Goal: Transaction & Acquisition: Purchase product/service

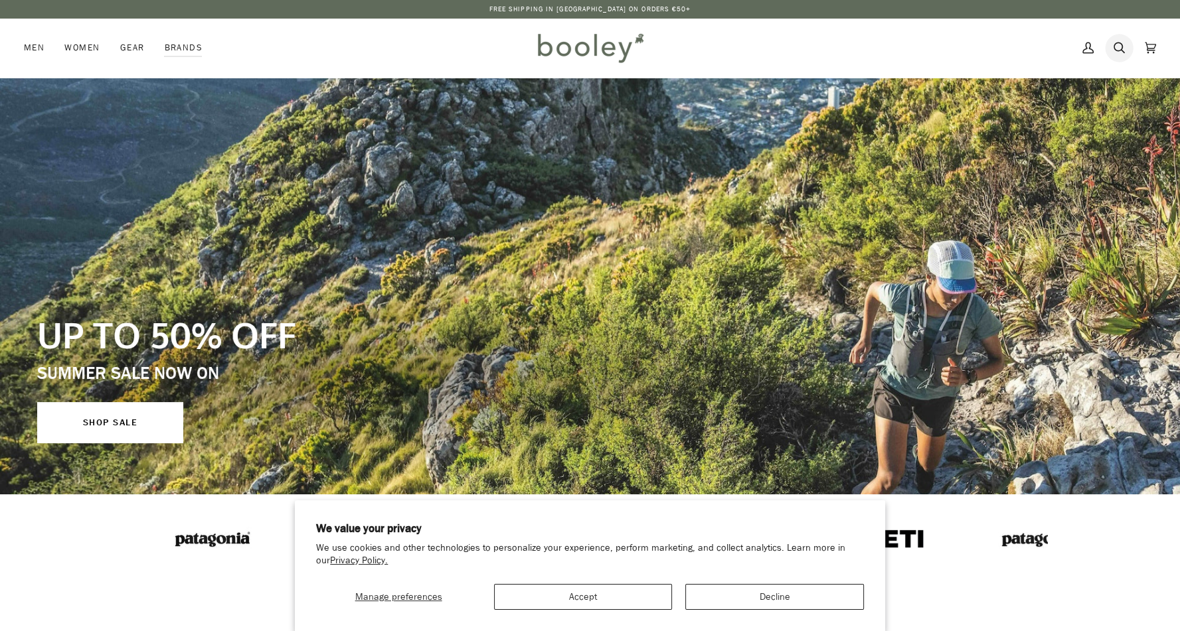
click at [1121, 50] on icon at bounding box center [1118, 48] width 11 height 20
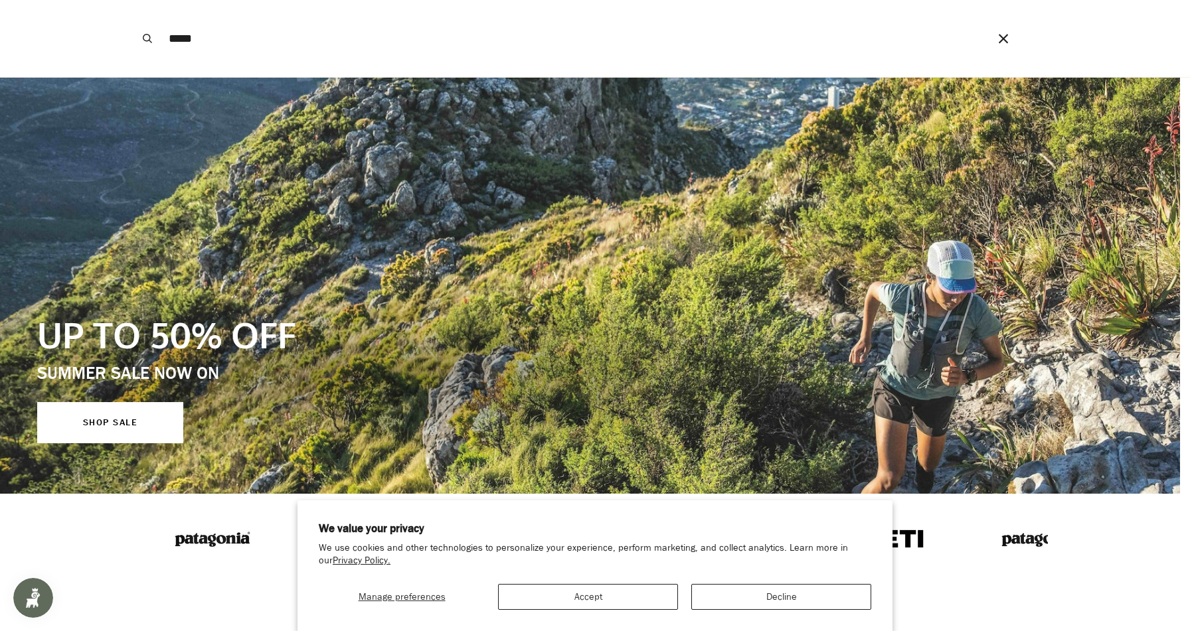
type input "*****"
click at [133, 0] on button "Search" at bounding box center [147, 38] width 29 height 77
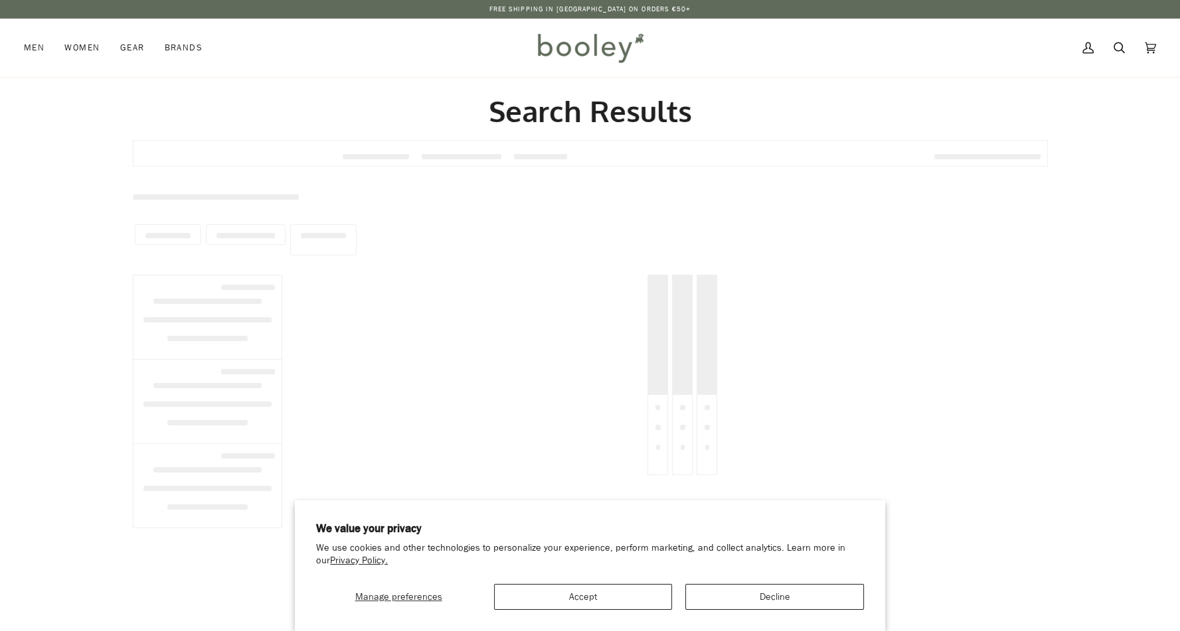
type input "*****"
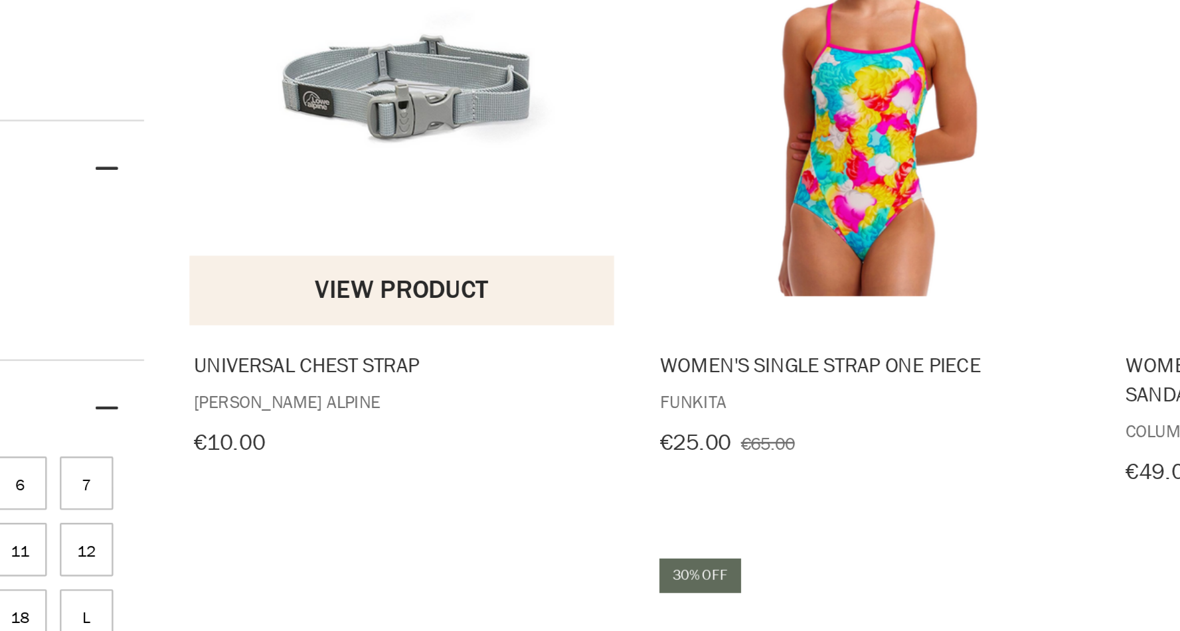
scroll to position [122, 0]
click at [388, 234] on img "Universal Chest Strap" at bounding box center [385, 198] width 176 height 176
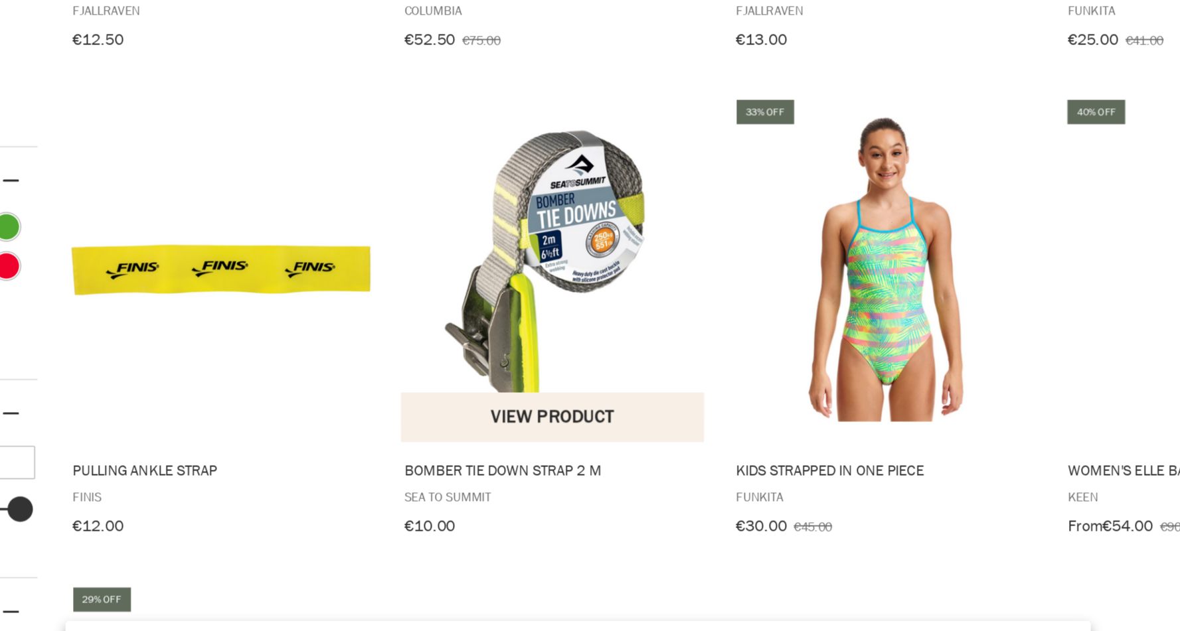
scroll to position [595, 0]
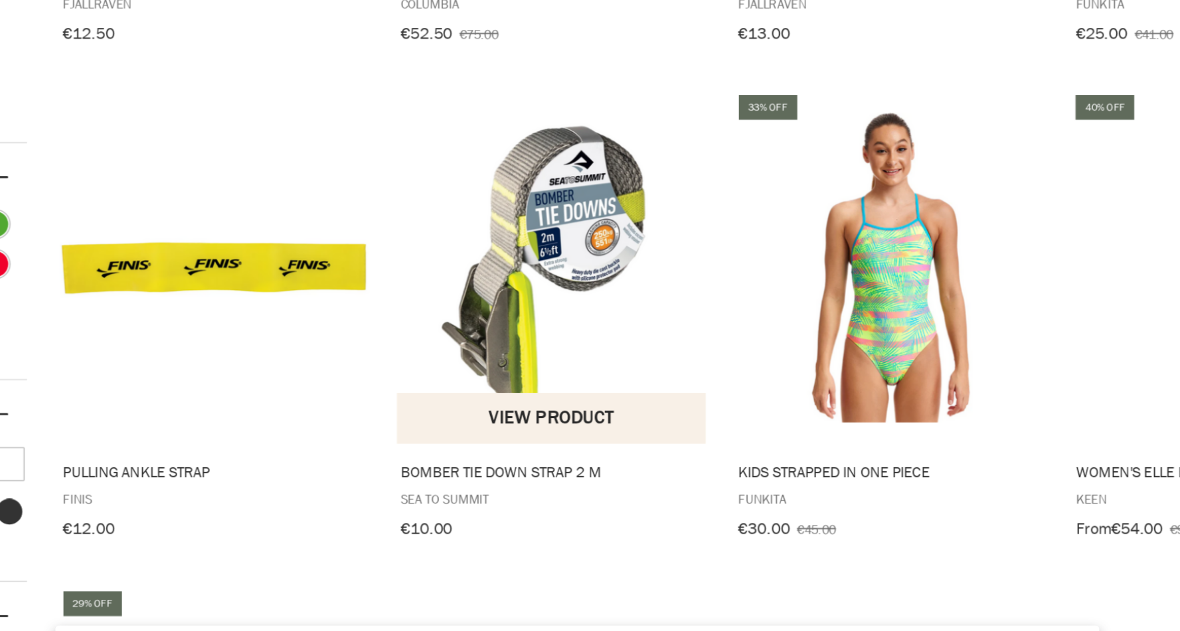
click at [606, 337] on img "Bomber Tie Down Strap 2 m" at bounding box center [576, 298] width 176 height 176
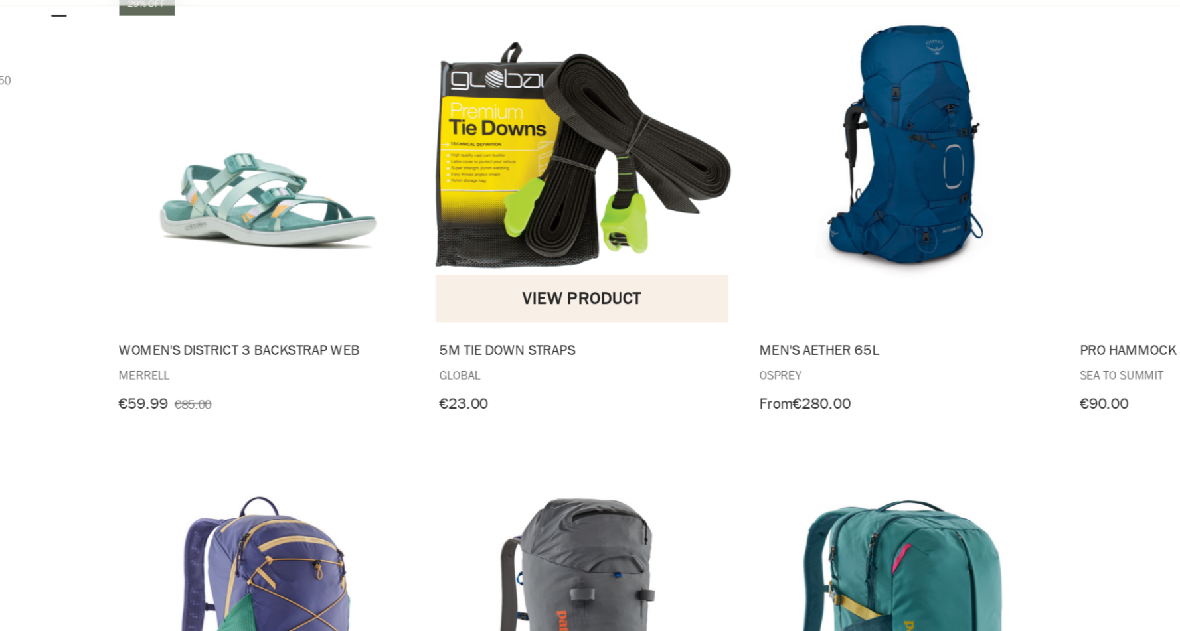
scroll to position [1025, 0]
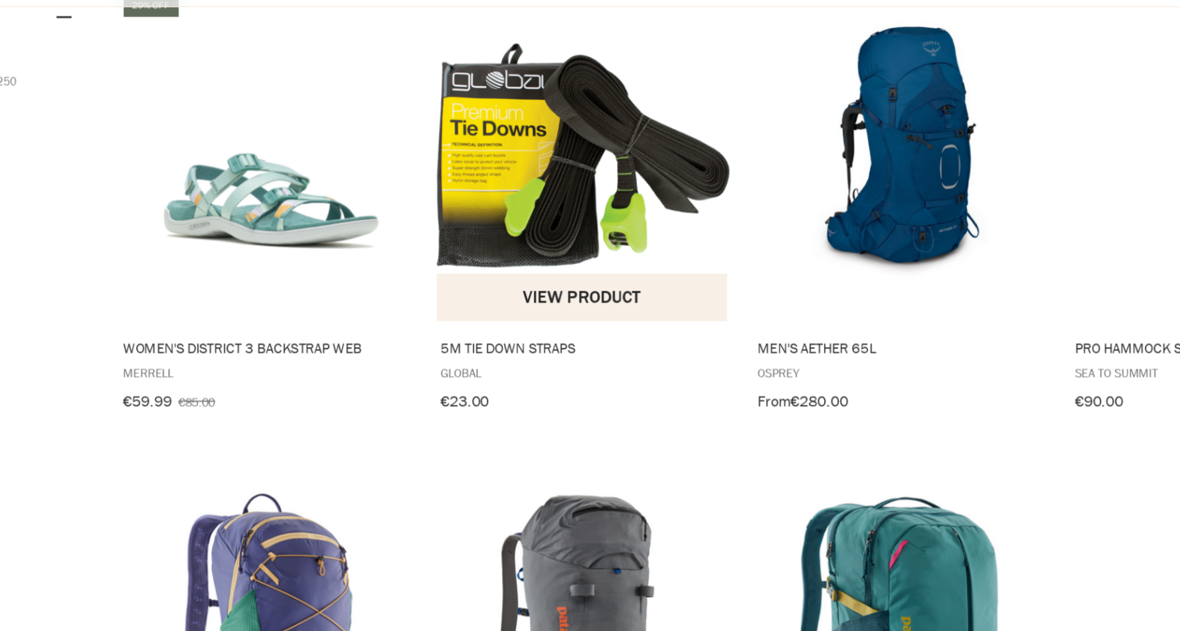
click at [566, 137] on img "5M Tie Down Straps" at bounding box center [576, 148] width 176 height 135
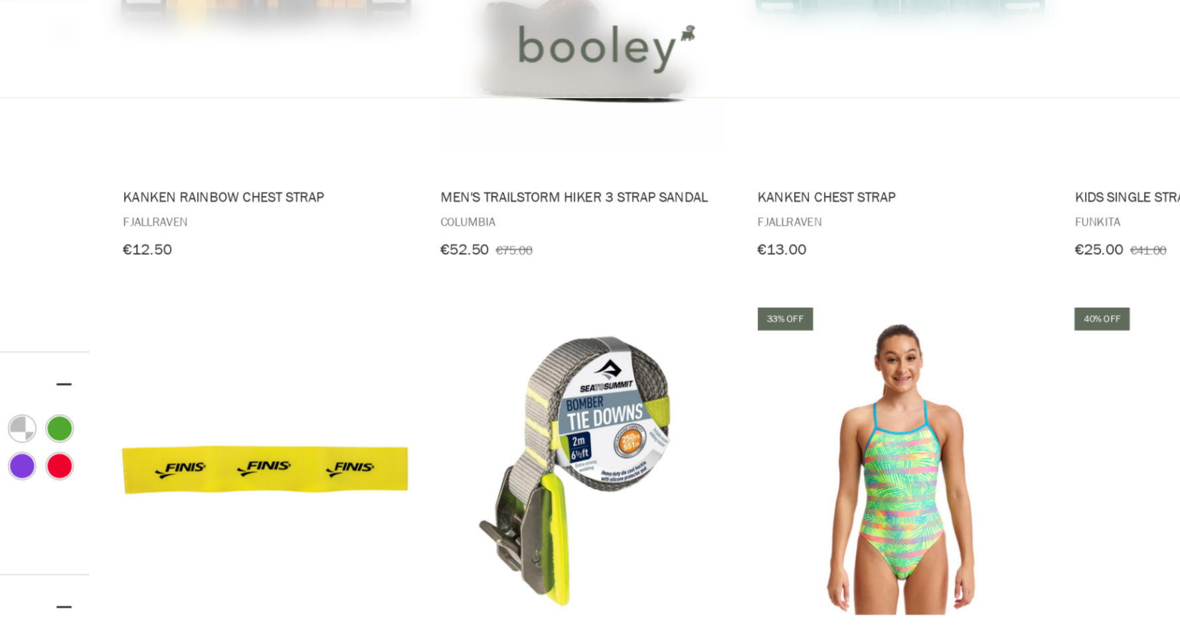
scroll to position [610, 0]
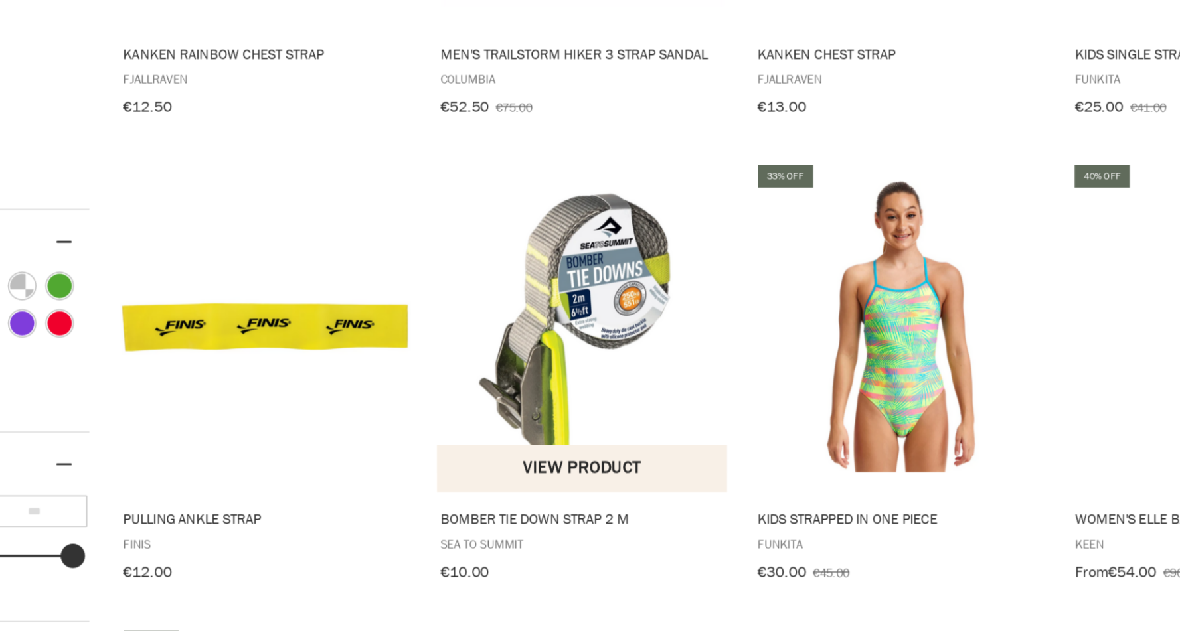
click at [559, 262] on img "Bomber Tie Down Strap 2 m" at bounding box center [576, 282] width 176 height 176
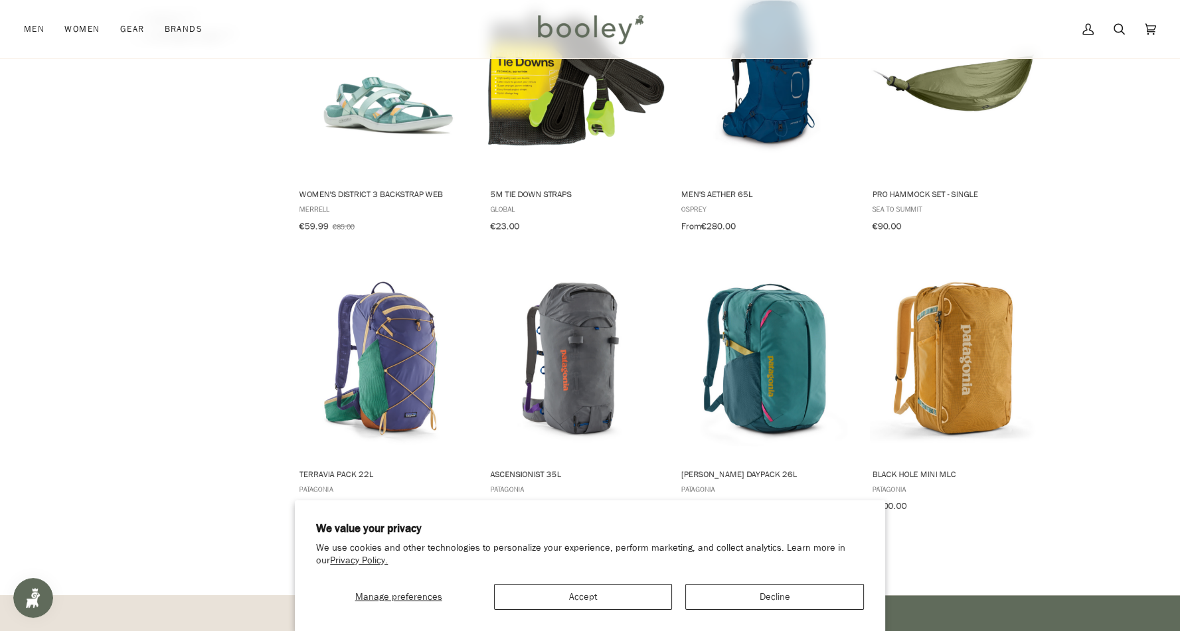
scroll to position [1265, 0]
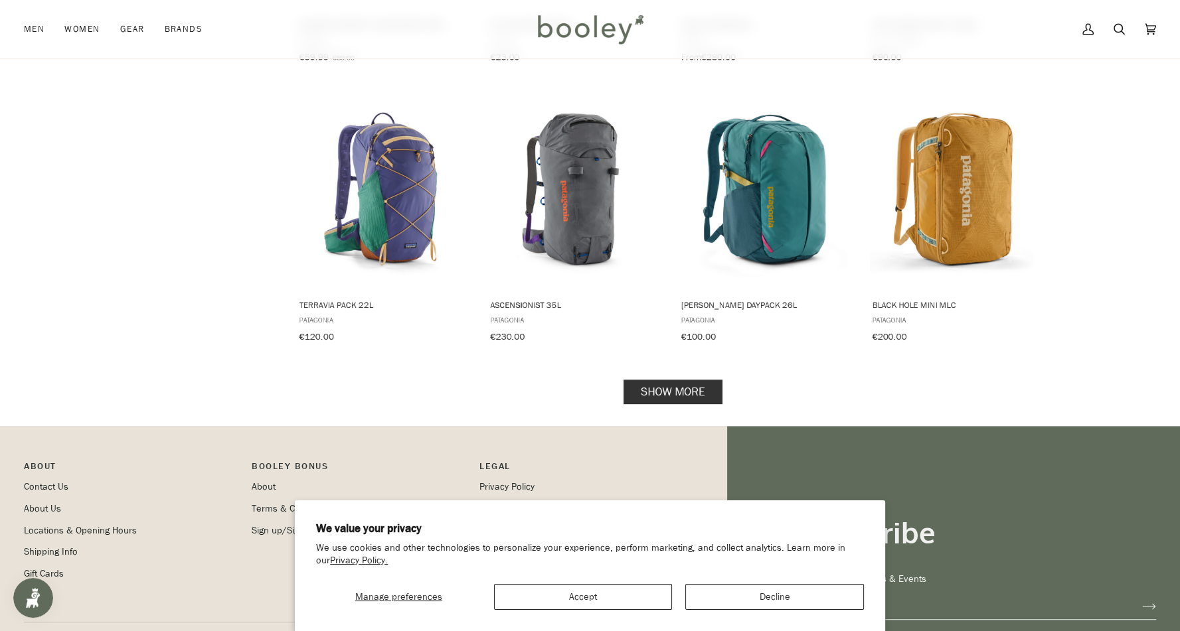
click at [680, 384] on link "Show more" at bounding box center [672, 391] width 99 height 25
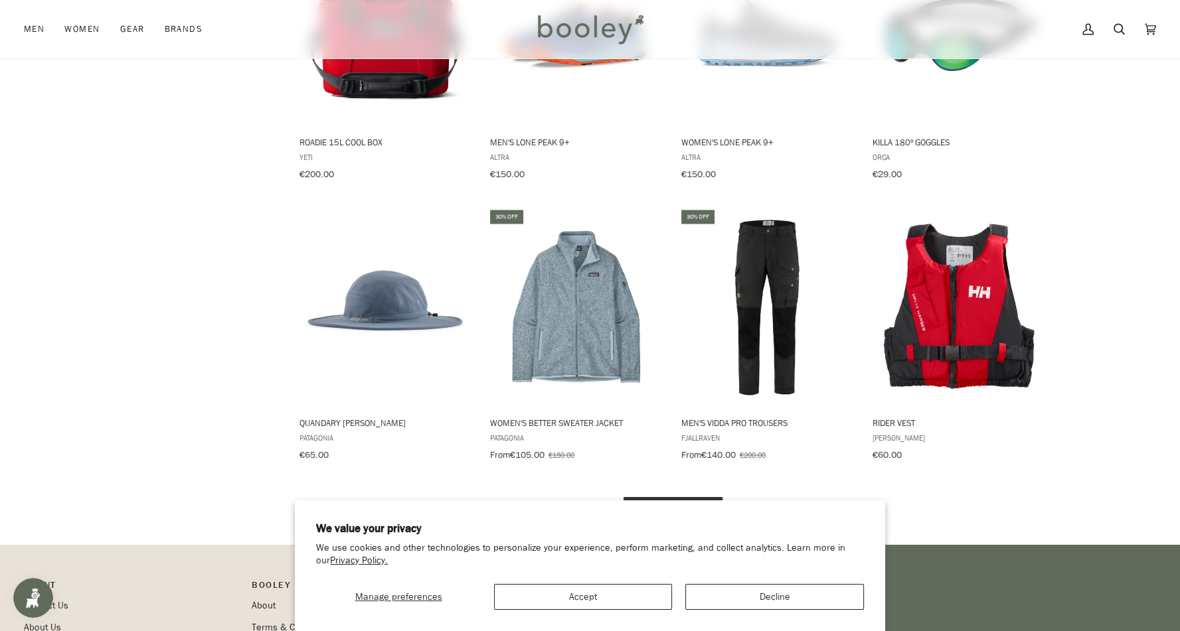
scroll to position [2560, 0]
click at [683, 498] on link "Show more" at bounding box center [672, 510] width 99 height 25
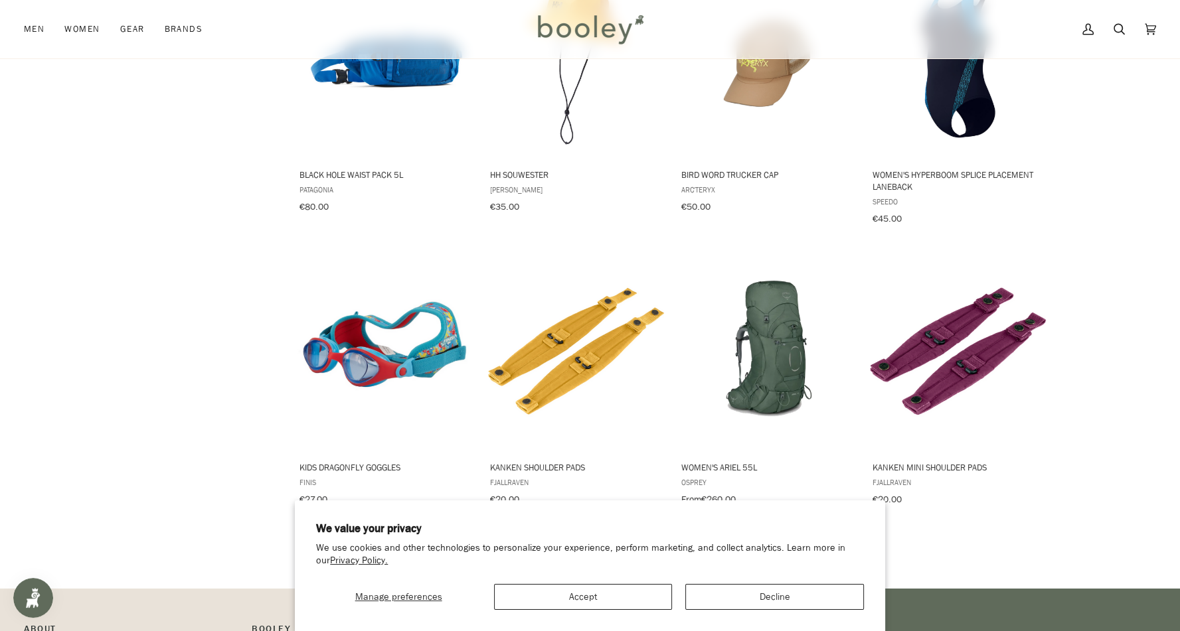
scroll to position [4187, 0]
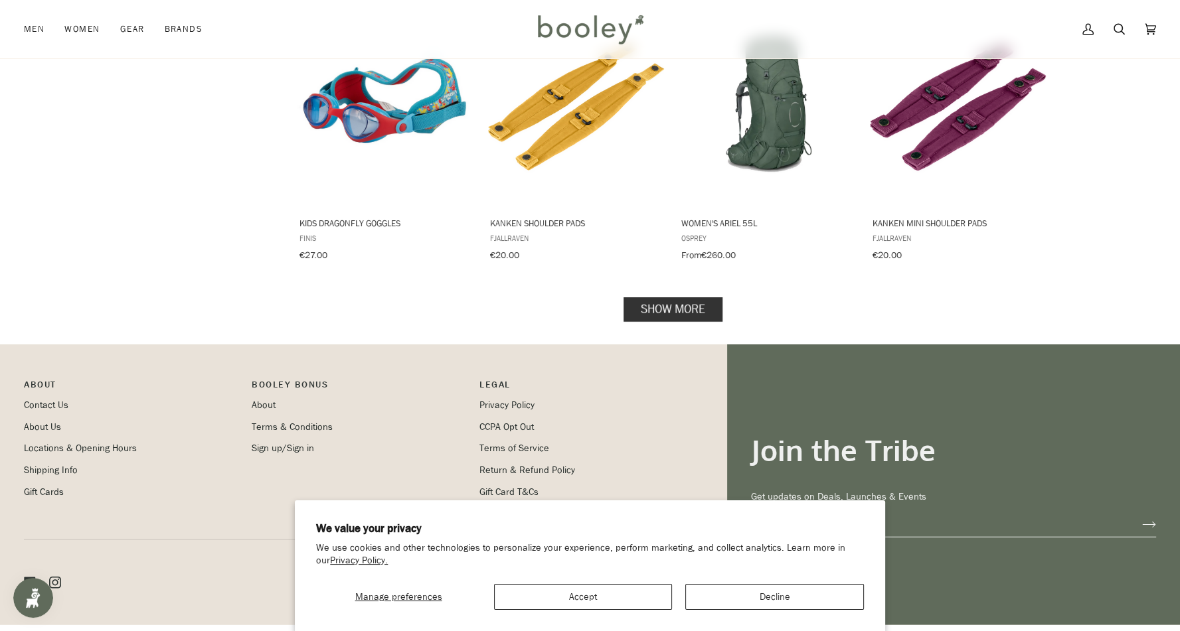
click at [664, 297] on link "Show more" at bounding box center [672, 309] width 99 height 25
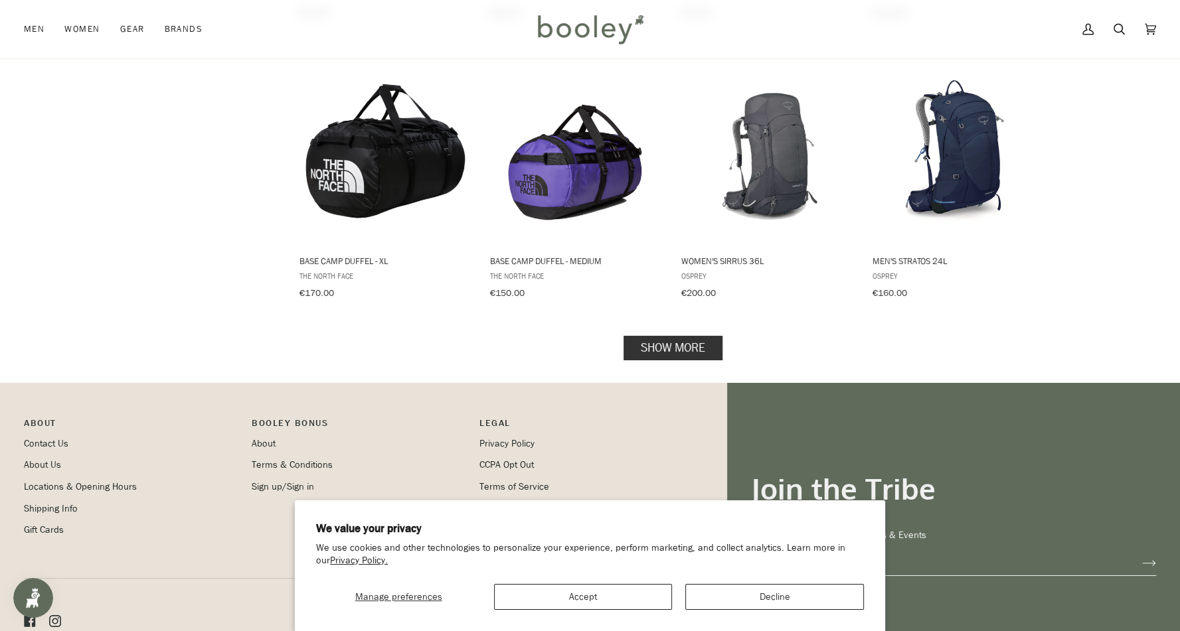
scroll to position [5584, 0]
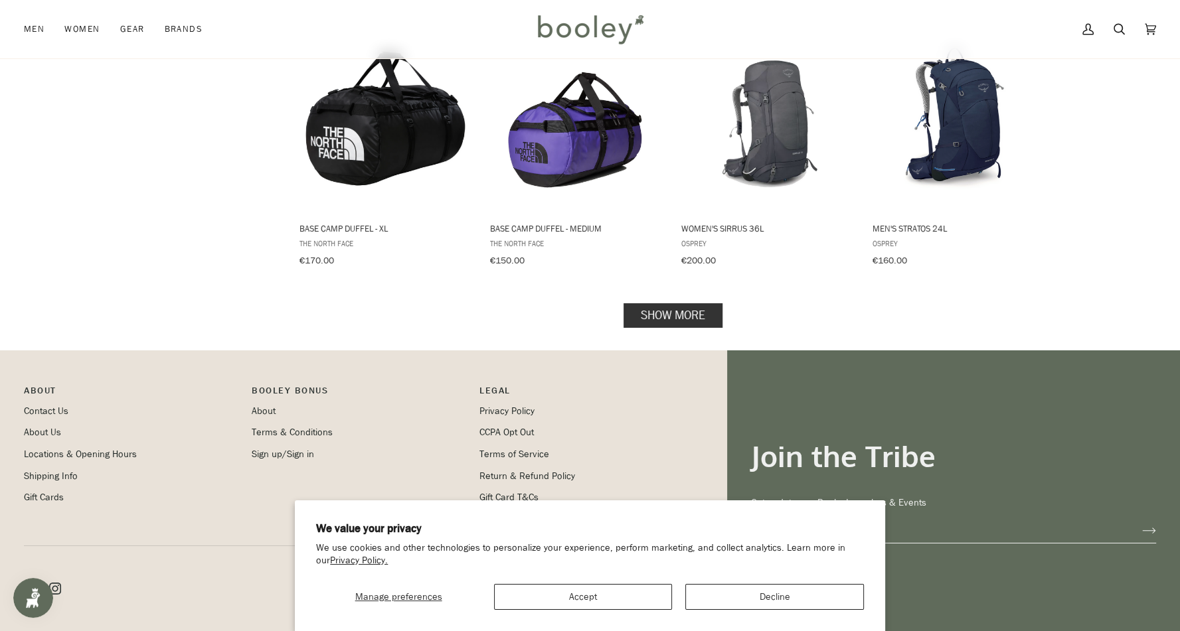
click at [714, 303] on link "Show more" at bounding box center [672, 315] width 99 height 25
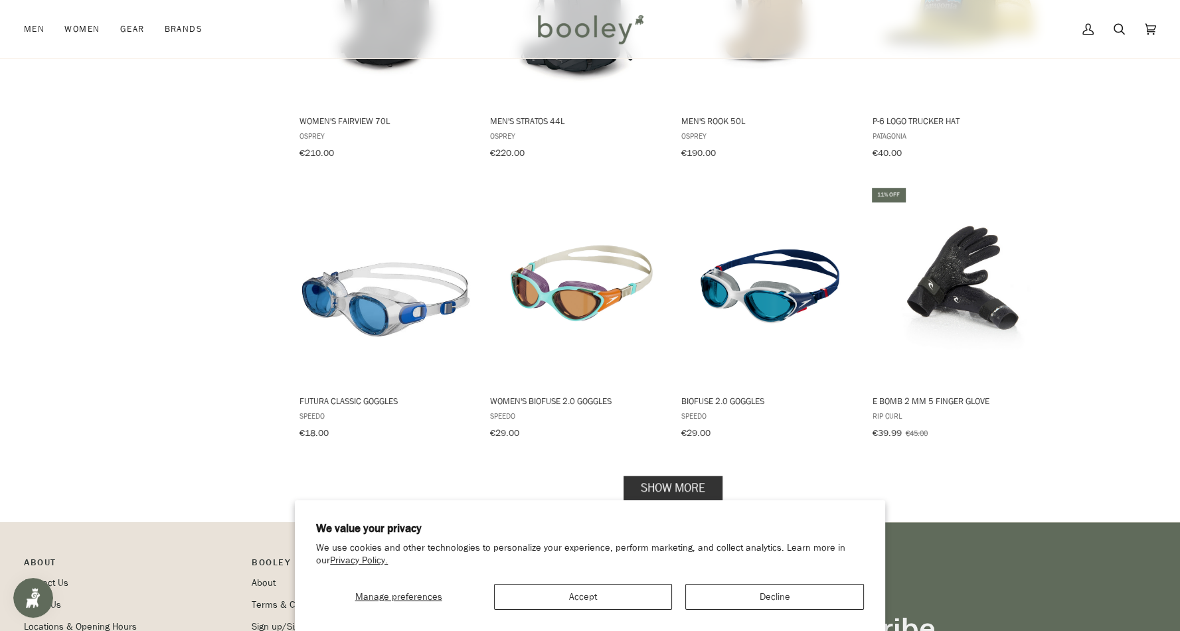
scroll to position [6815, 0]
click at [702, 475] on link "Show more" at bounding box center [672, 487] width 99 height 25
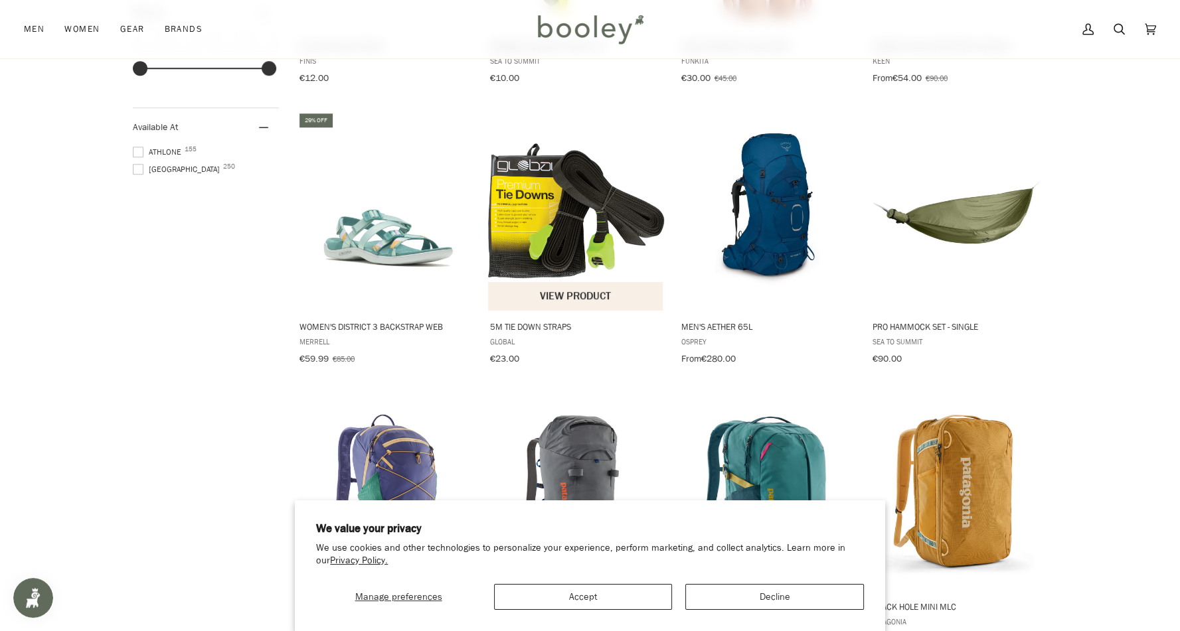
scroll to position [961, 0]
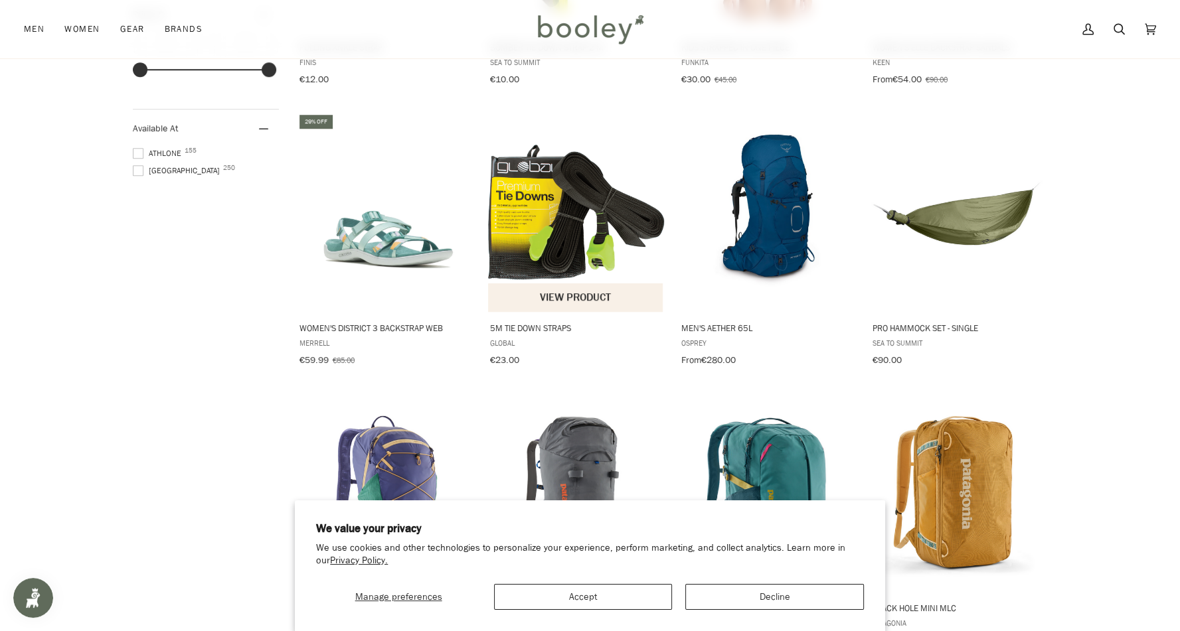
click at [594, 246] on img "5M Tie Down Straps" at bounding box center [576, 212] width 176 height 135
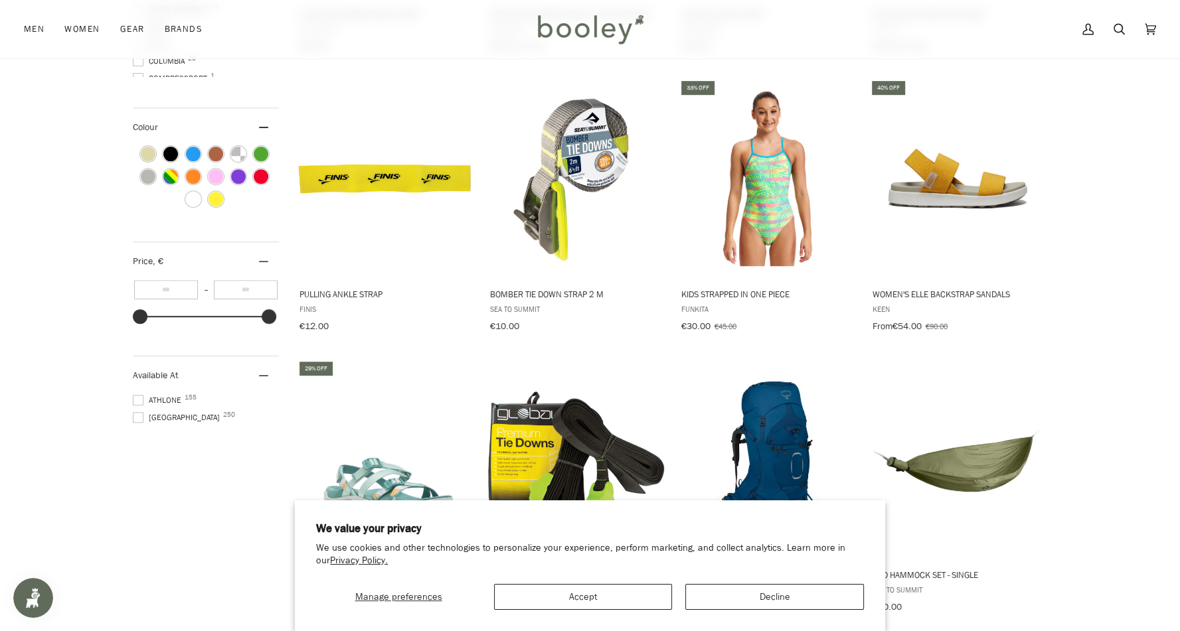
scroll to position [701, 0]
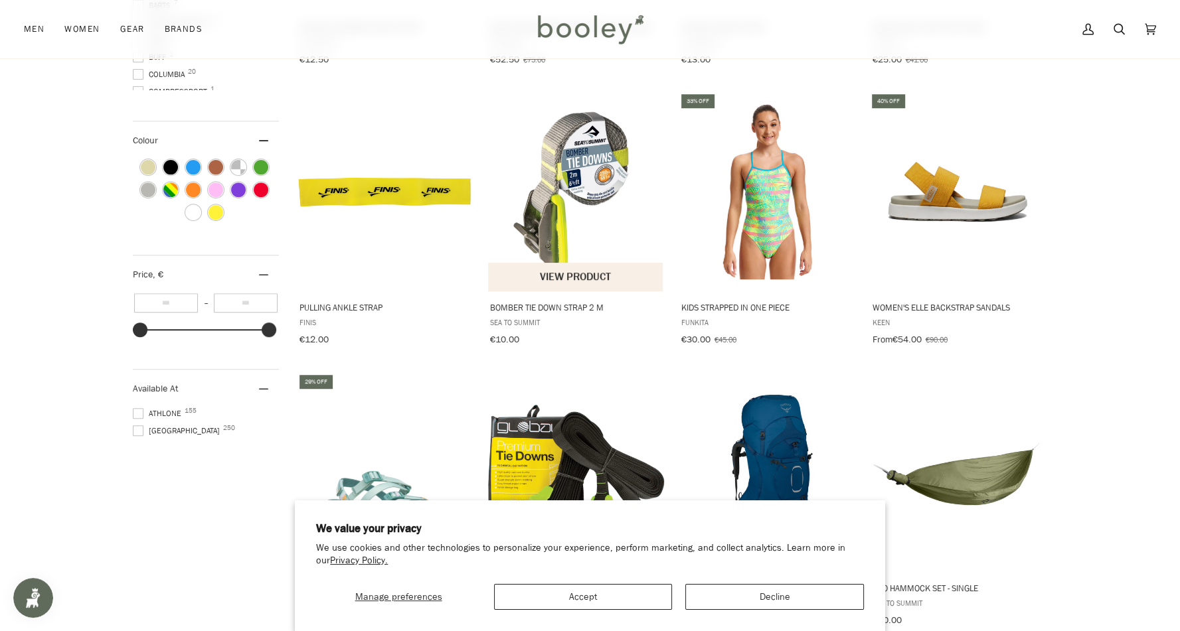
click at [599, 230] on img "Bomber Tie Down Strap 2 m" at bounding box center [576, 192] width 176 height 176
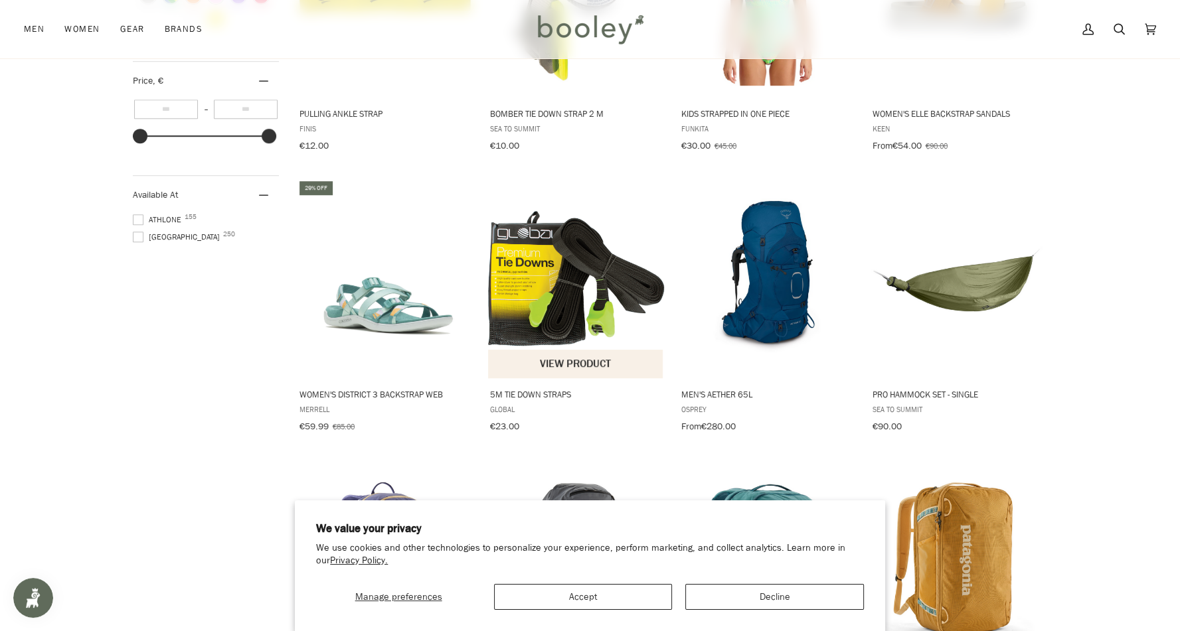
scroll to position [650, 0]
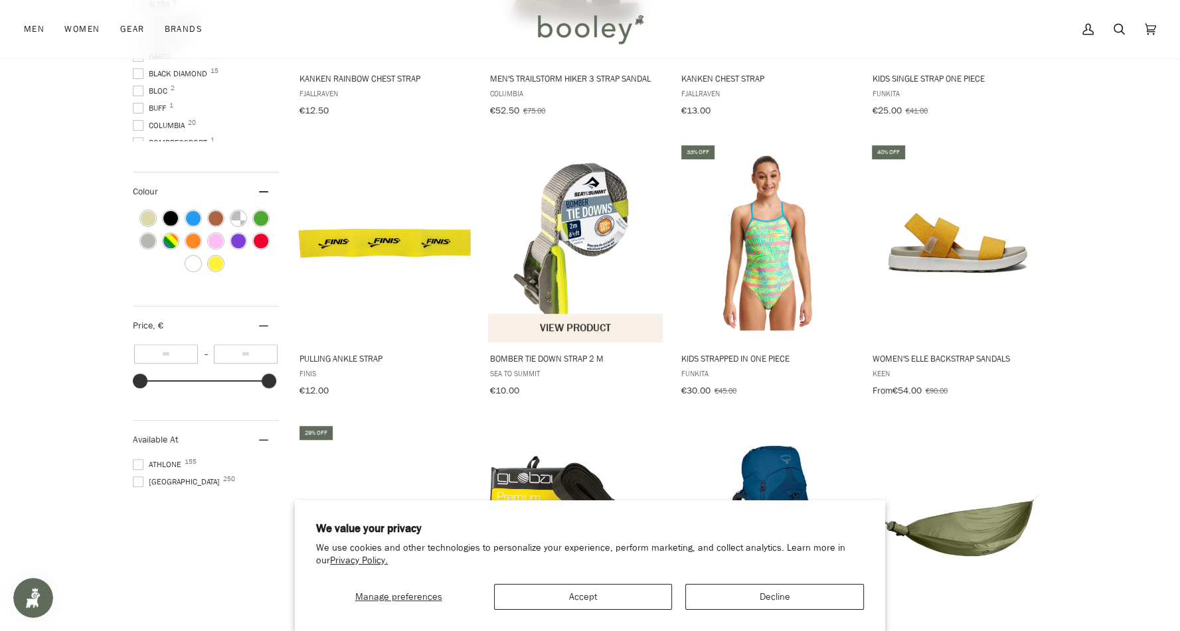
click at [593, 236] on img "Bomber Tie Down Strap 2 m" at bounding box center [576, 243] width 176 height 176
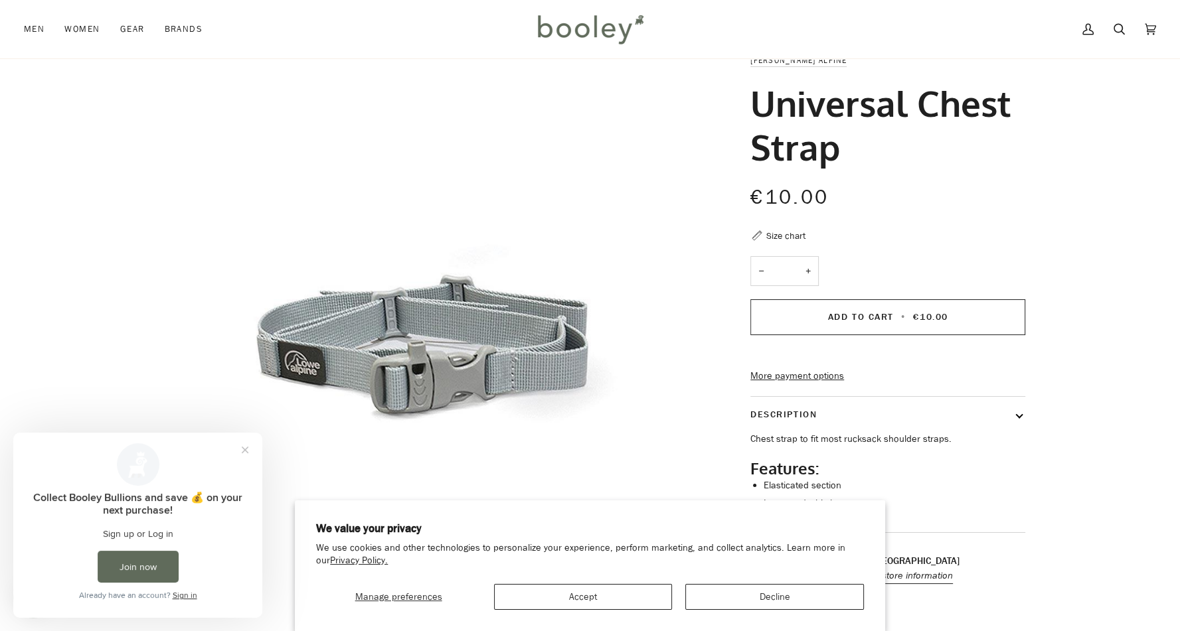
scroll to position [37, 0]
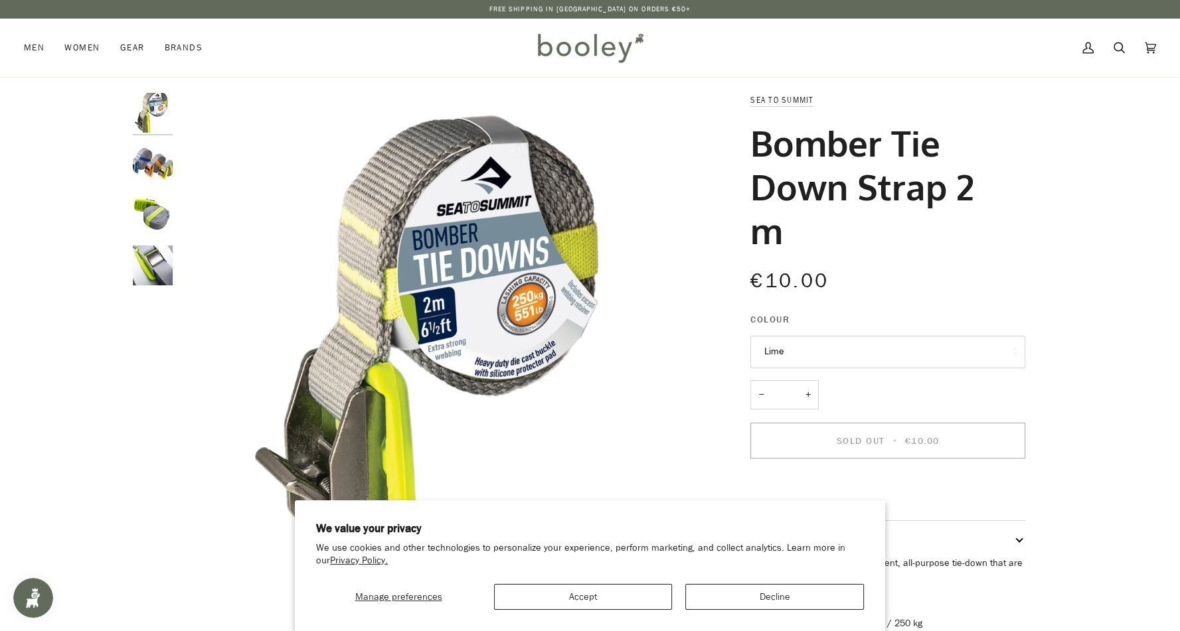
click at [158, 205] on img "Sea to Summit Bomber Tie Down Strap 2 m - Booley Galway" at bounding box center [153, 214] width 40 height 40
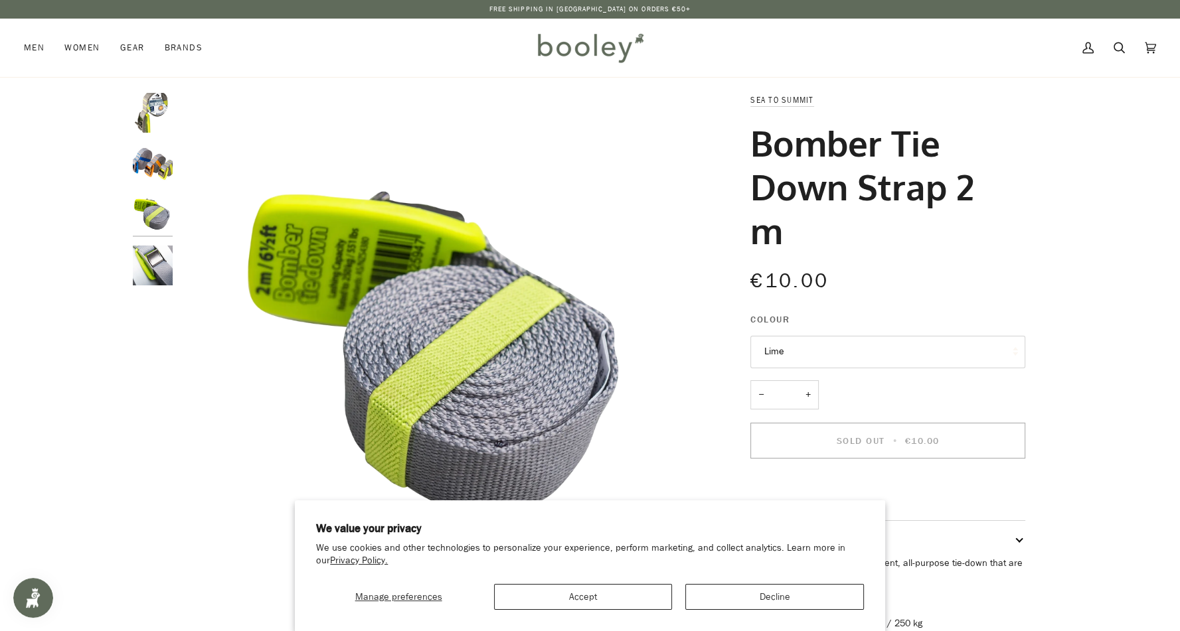
click at [157, 154] on img "Sea to Summit Bomber Tie Down Strap 2 m - Booley Galway" at bounding box center [153, 164] width 40 height 40
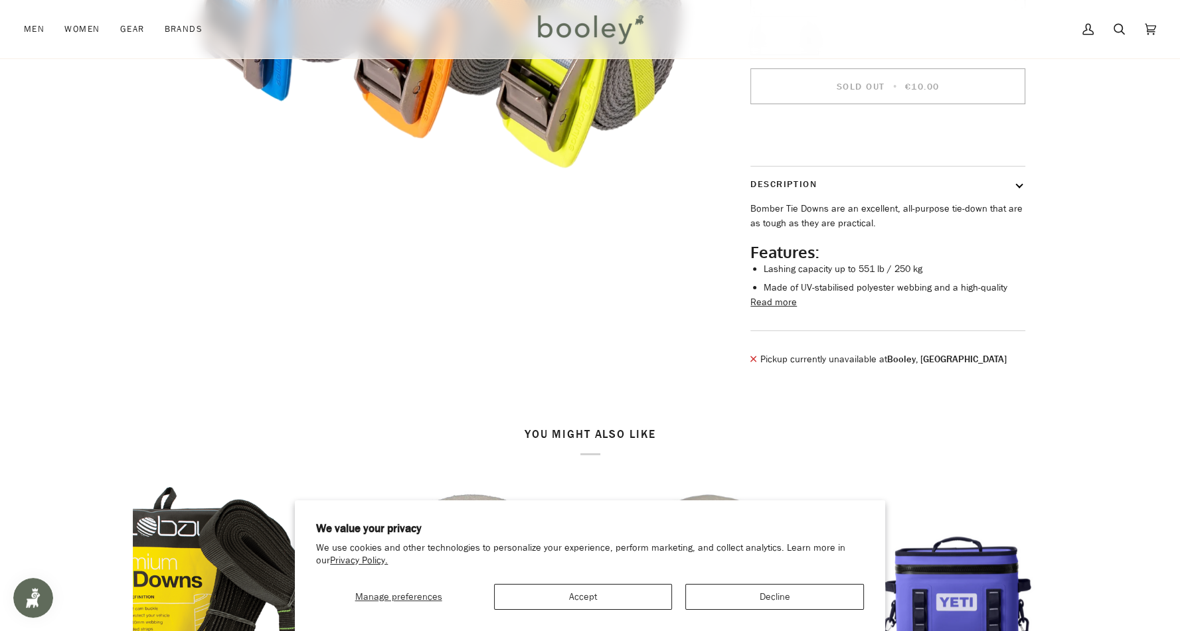
scroll to position [680, 0]
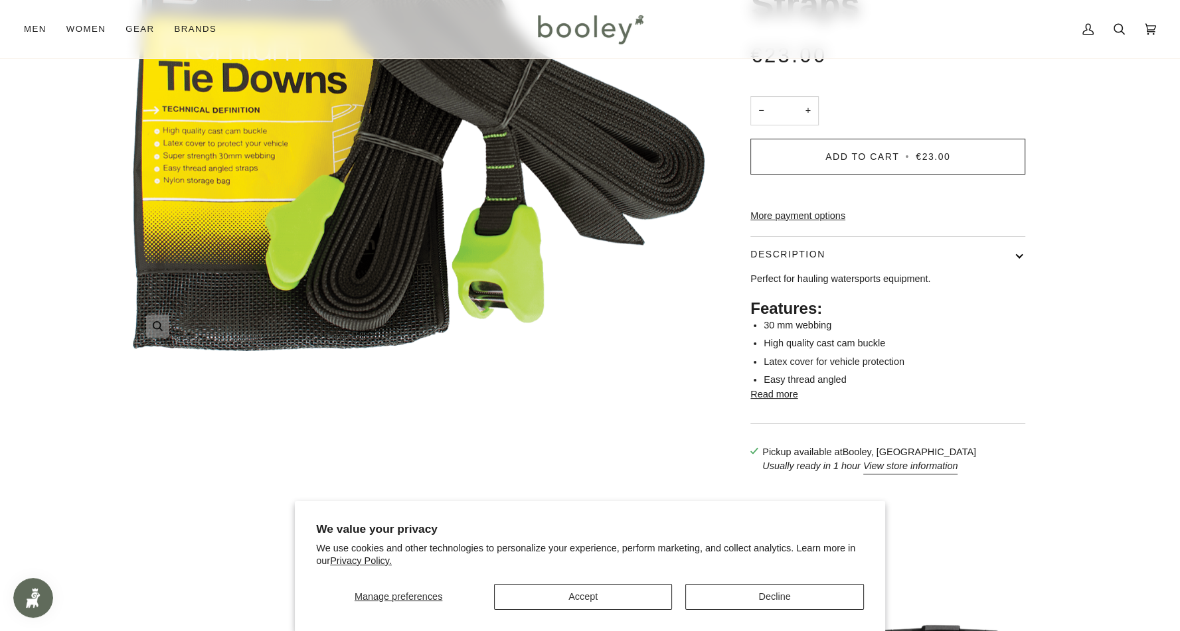
scroll to position [181, 0]
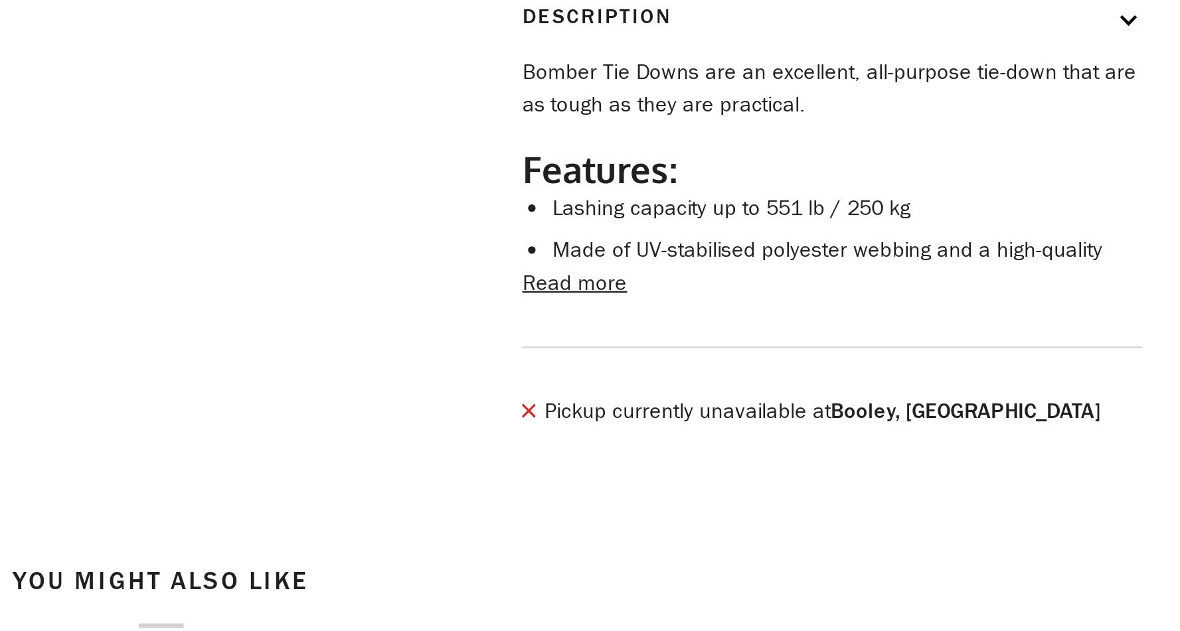
scroll to position [378, 0]
click at [906, 271] on li "Made of UV-stabilised polyester webbing and a high-quality" at bounding box center [894, 264] width 262 height 15
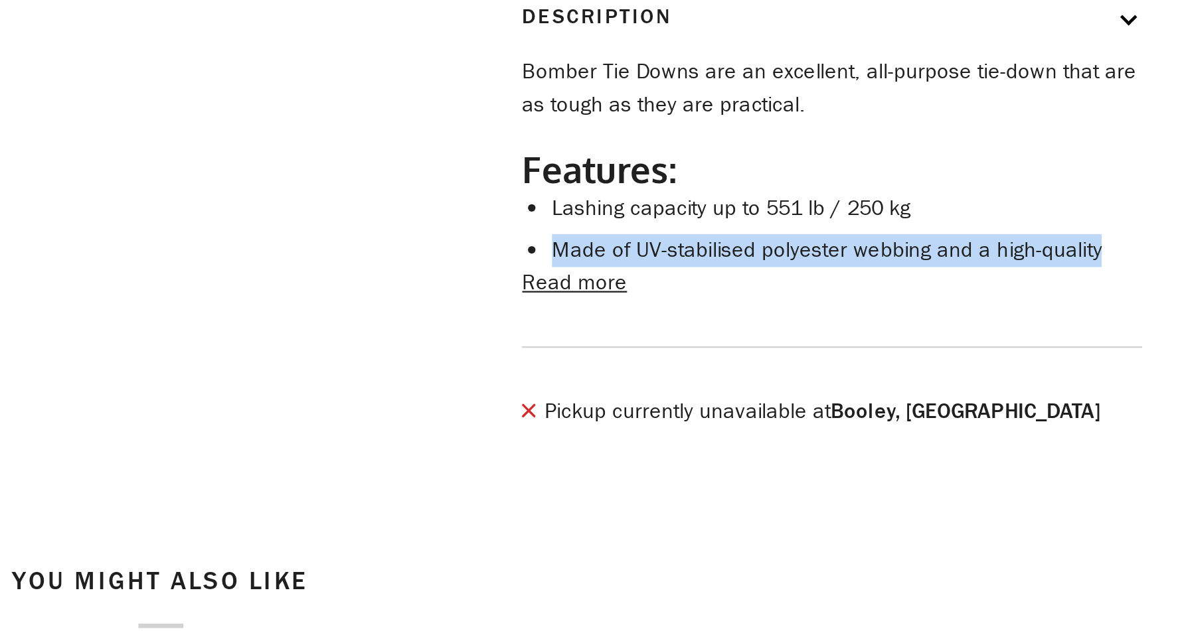
click at [906, 271] on li "Made of UV-stabilised polyester webbing and a high-quality" at bounding box center [894, 264] width 262 height 15
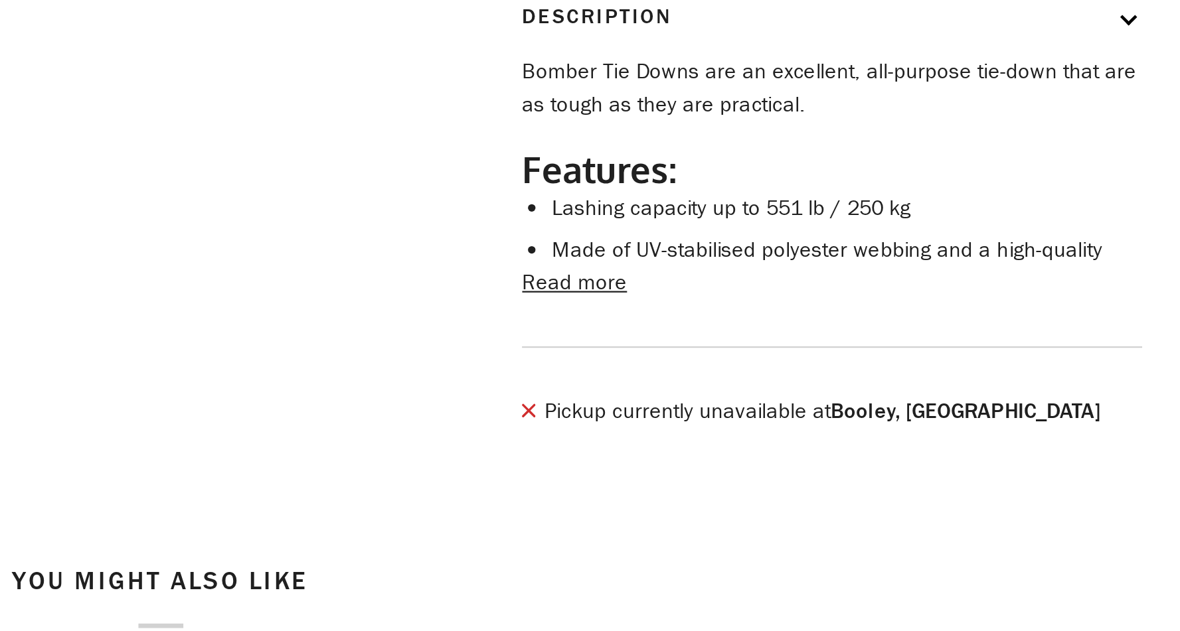
click at [888, 307] on div "Bomber Tie Downs are an excellent, all-purpose tie-down that are as tough as th…" at bounding box center [887, 242] width 275 height 129
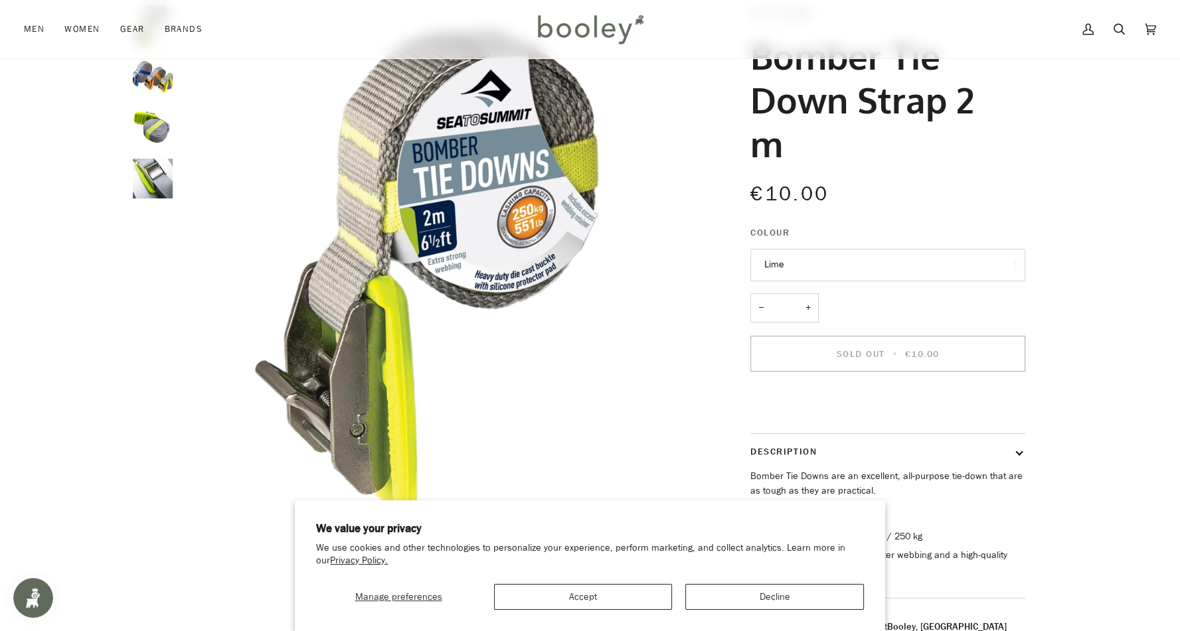
scroll to position [0, 0]
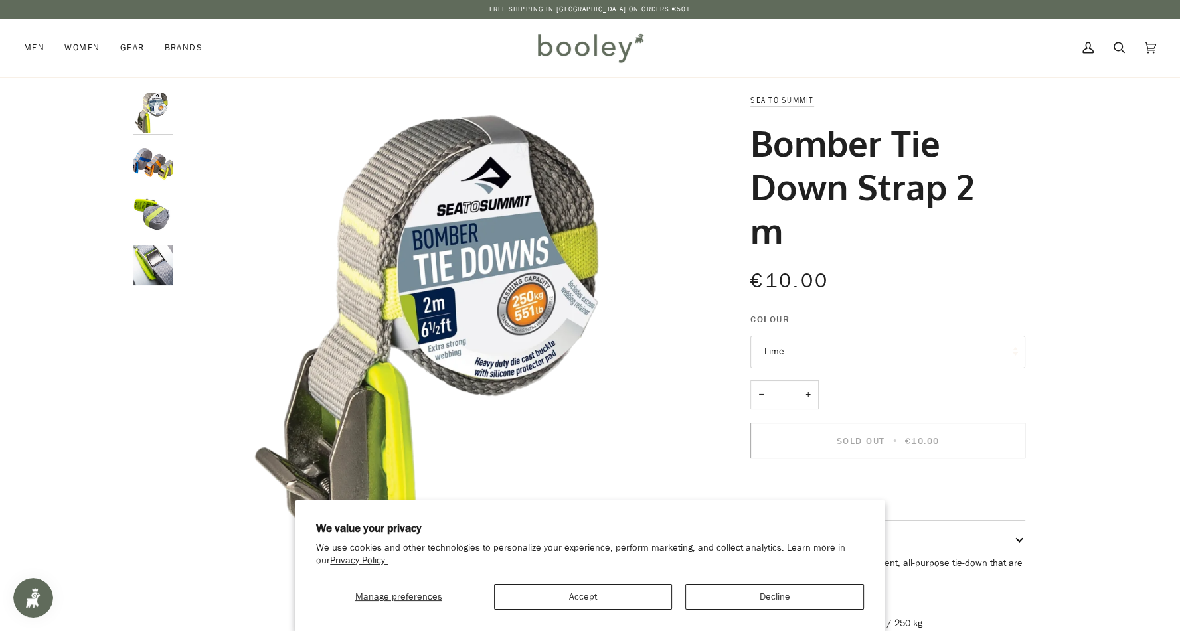
click at [145, 210] on img "Sea to Summit Bomber Tie Down Strap 2 m - Booley Galway" at bounding box center [153, 214] width 40 height 40
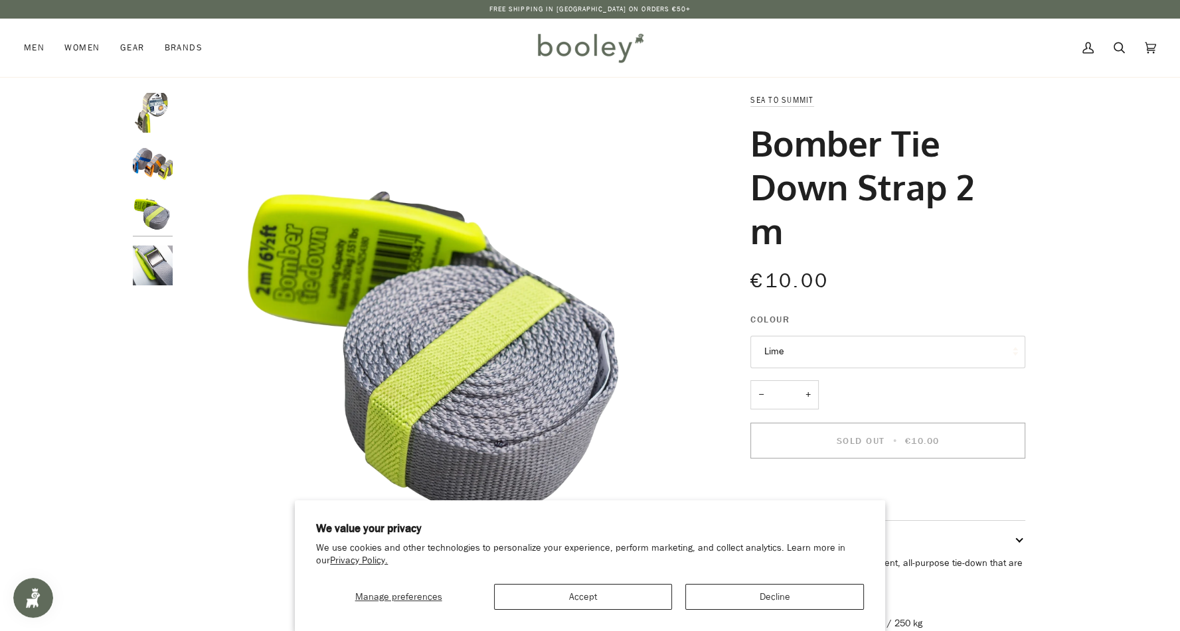
click at [121, 275] on div "Zoom Zoom Zoom" at bounding box center [590, 414] width 963 height 642
click at [143, 114] on img "Sea to Summit Bomber Tie Down Strap 2 m Lime - Booley Galway" at bounding box center [153, 113] width 40 height 40
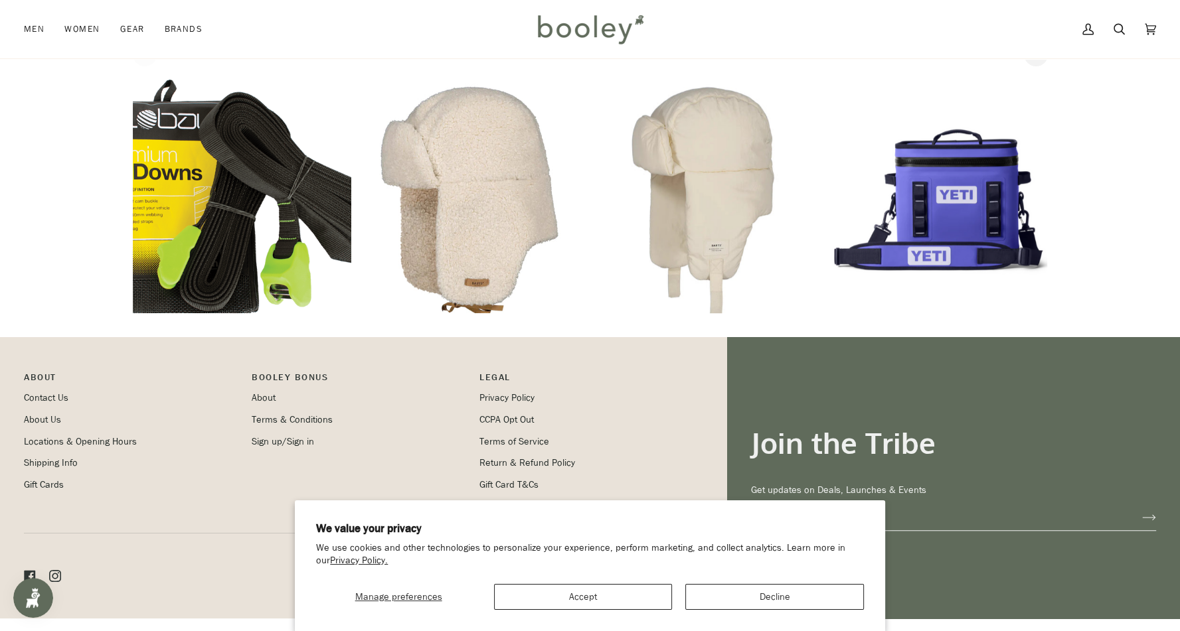
scroll to position [762, 0]
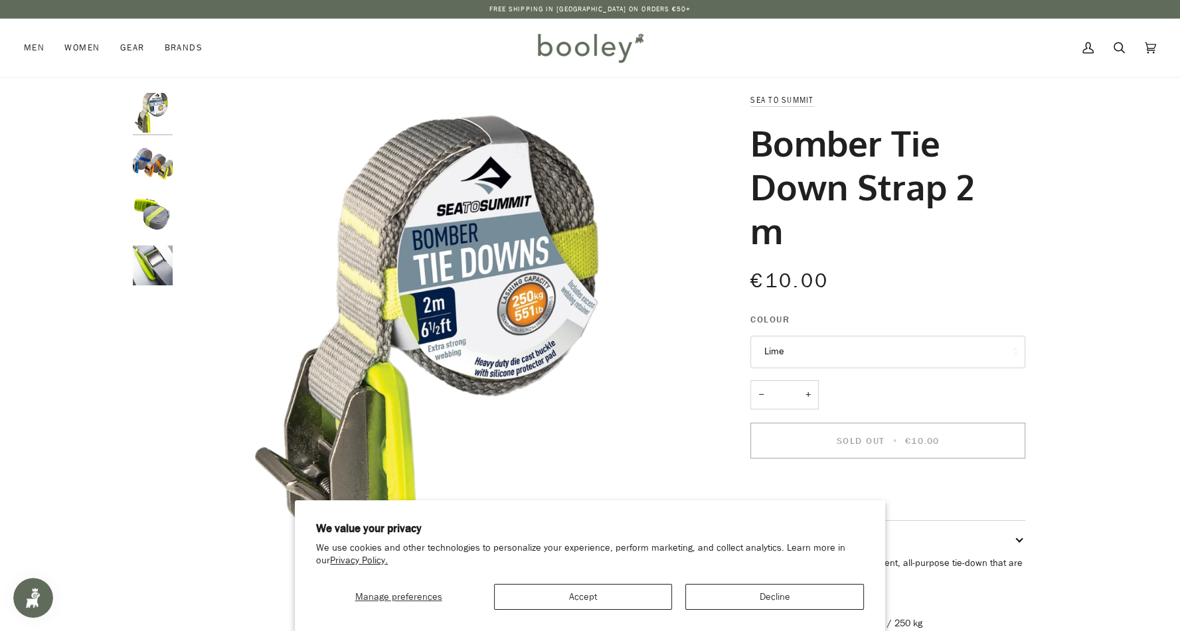
click at [138, 263] on img "Sea to Summit Bomber Tie Down Strap 2 m - Booley Galway" at bounding box center [153, 266] width 40 height 40
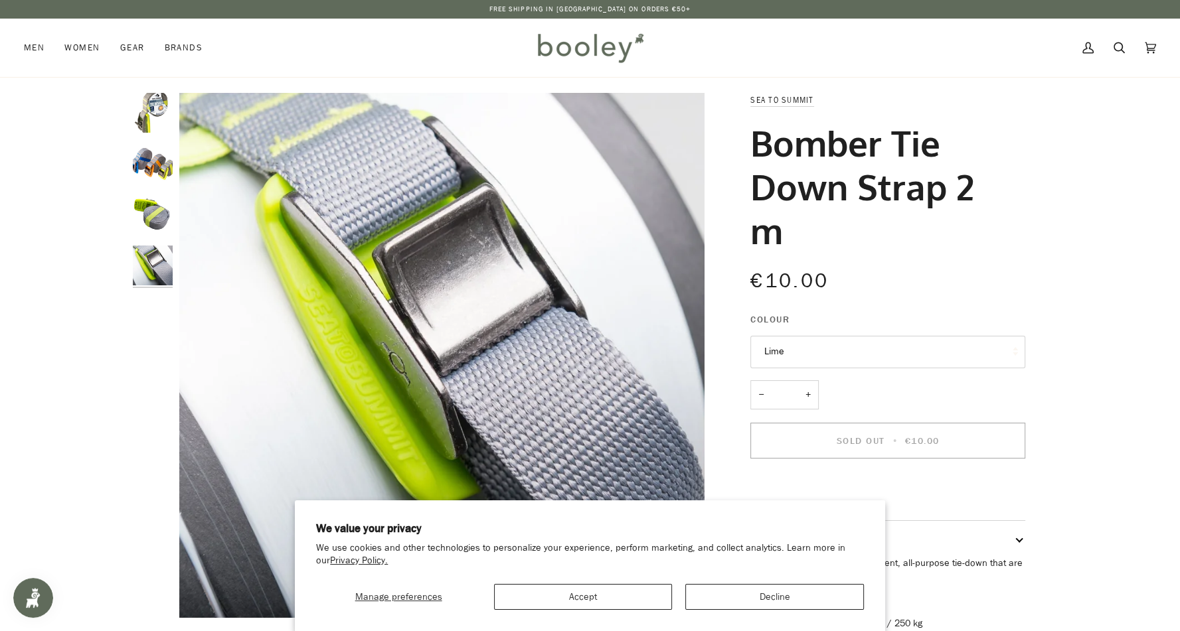
click at [164, 228] on img "Sea to Summit Bomber Tie Down Strap 2 m - Booley Galway" at bounding box center [153, 214] width 40 height 40
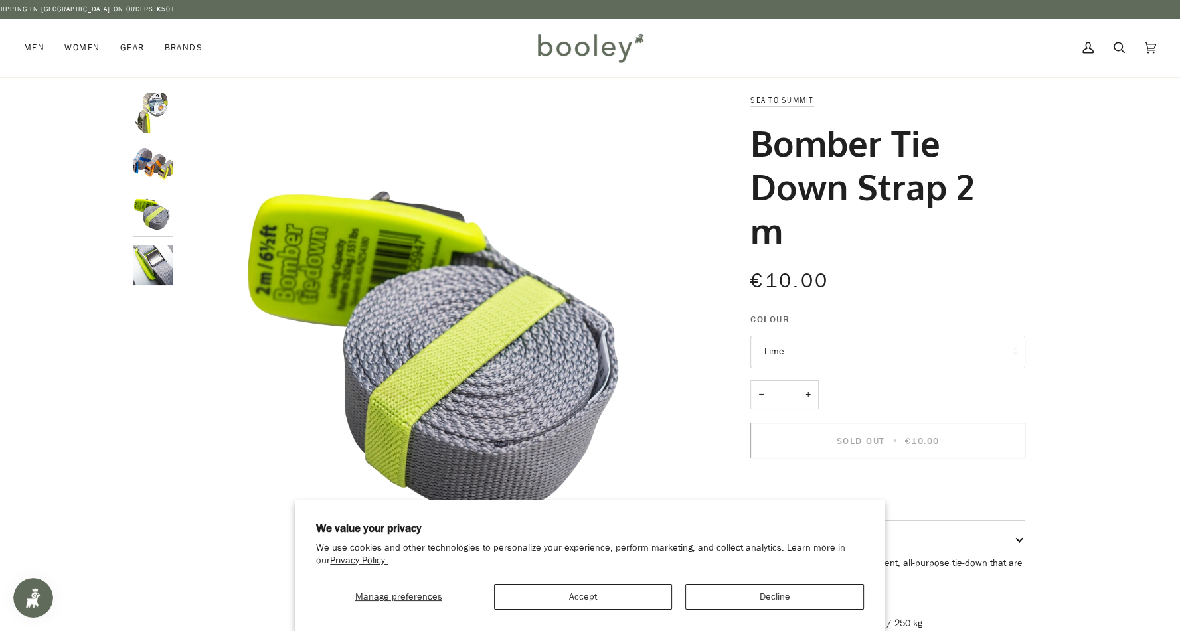
click at [135, 175] on img "Sea to Summit Bomber Tie Down Strap 2 m - Booley Galway" at bounding box center [153, 164] width 40 height 40
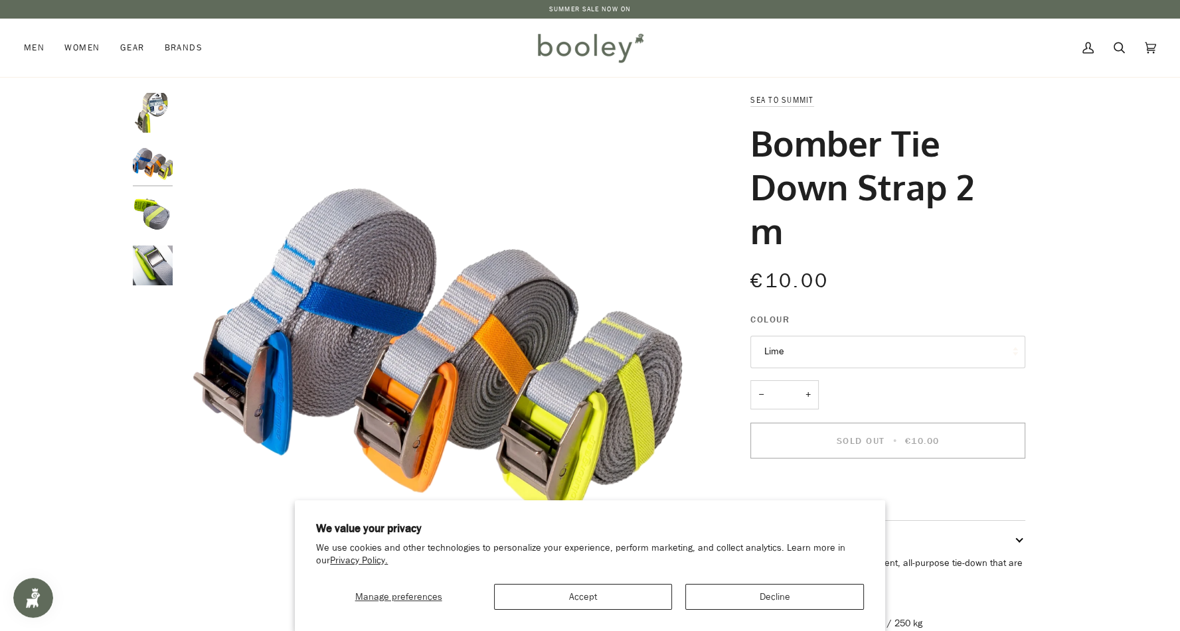
click at [144, 98] on img "Sea to Summit Bomber Tie Down Strap 2 m Lime - Booley Galway" at bounding box center [153, 113] width 40 height 40
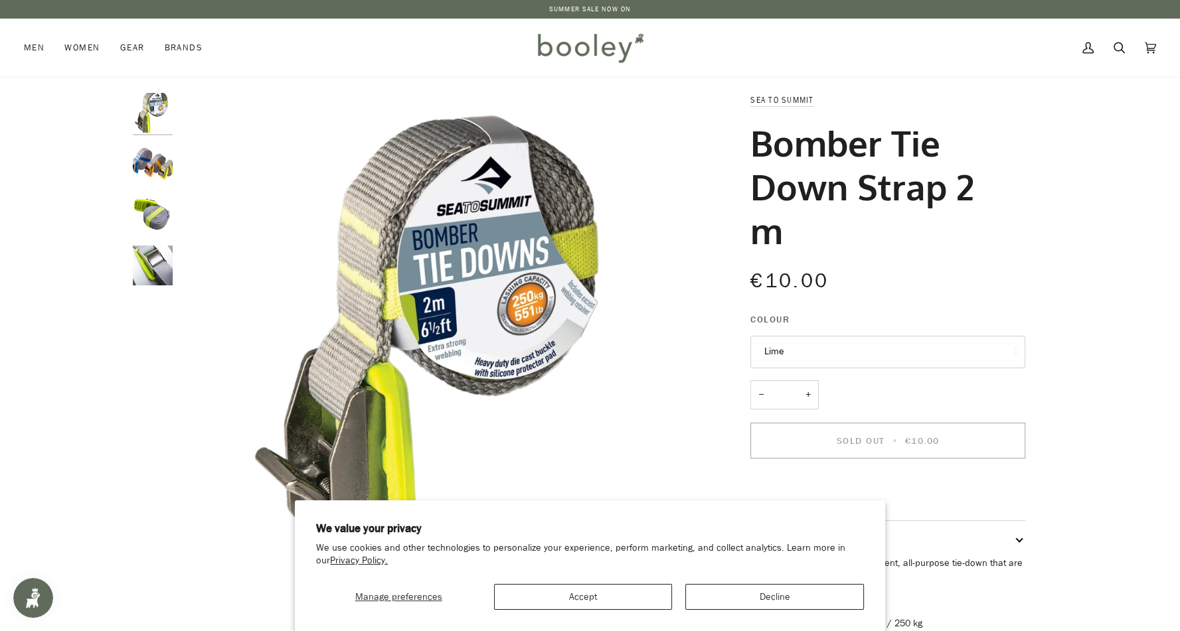
click at [860, 344] on button "Lime" at bounding box center [887, 352] width 275 height 33
click at [877, 376] on link "Lime" at bounding box center [887, 384] width 273 height 33
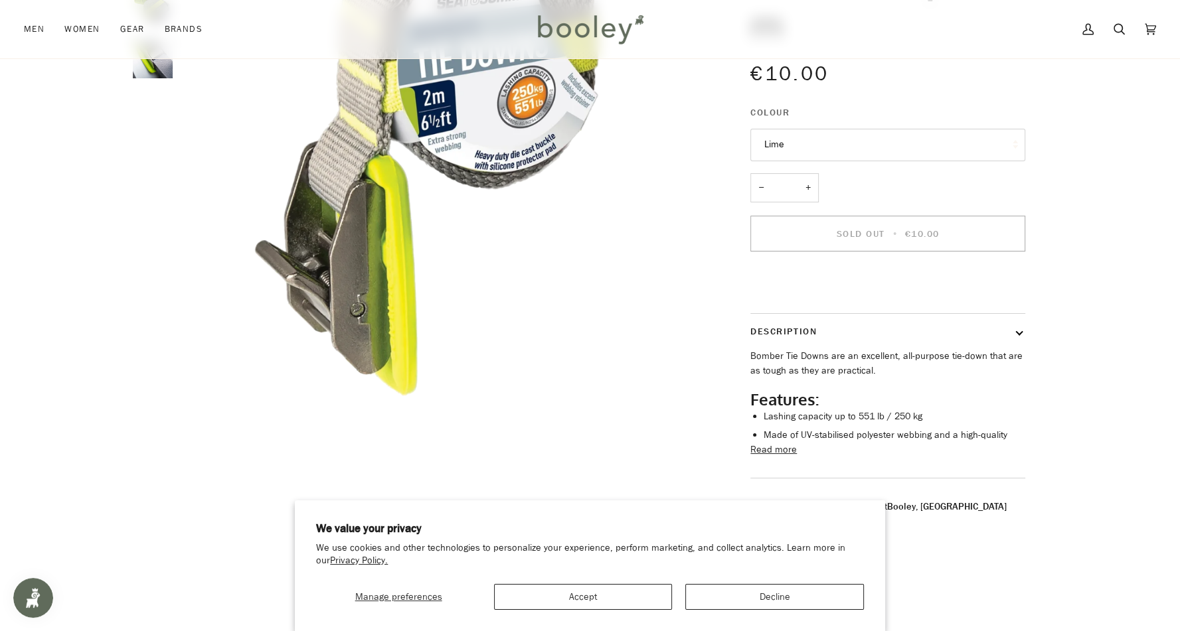
scroll to position [281, 0]
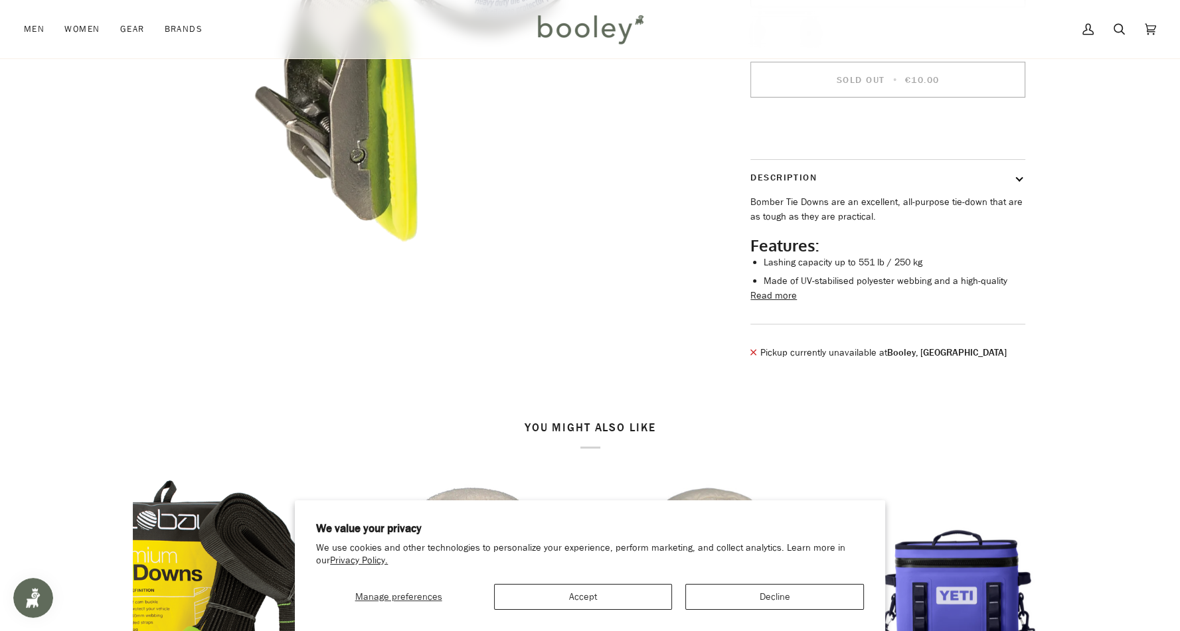
scroll to position [363, 0]
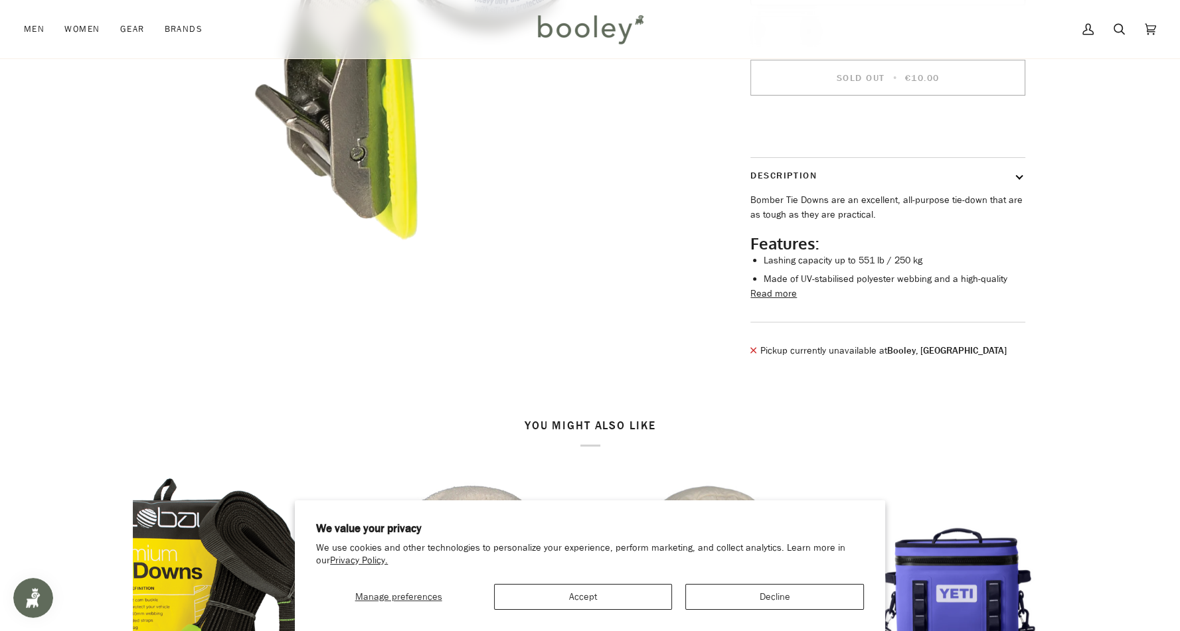
click at [854, 372] on div "Pickup currently unavailable at [GEOGRAPHIC_DATA], [GEOGRAPHIC_DATA] Pickup opt…" at bounding box center [887, 358] width 275 height 28
drag, startPoint x: 854, startPoint y: 380, endPoint x: 901, endPoint y: 360, distance: 50.3
click at [901, 360] on div "Sea to Summit Bomber Tie Down Strap 2 m €10.00 Sale • Save Colour Lime Lime −" at bounding box center [875, 51] width 299 height 642
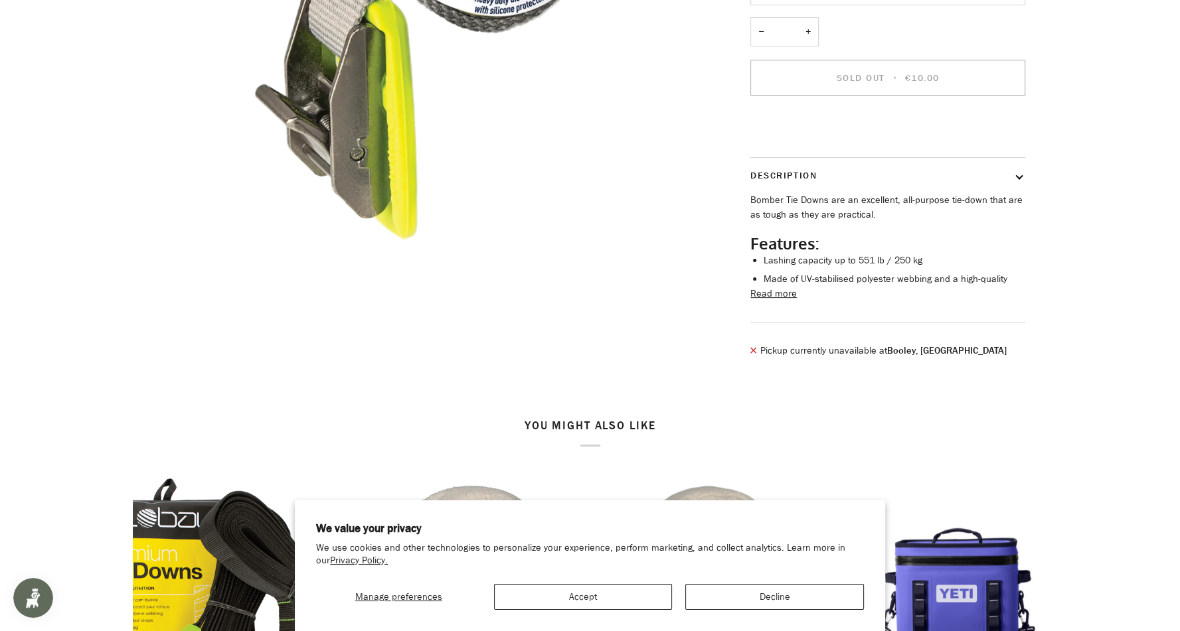
scroll to position [0, 0]
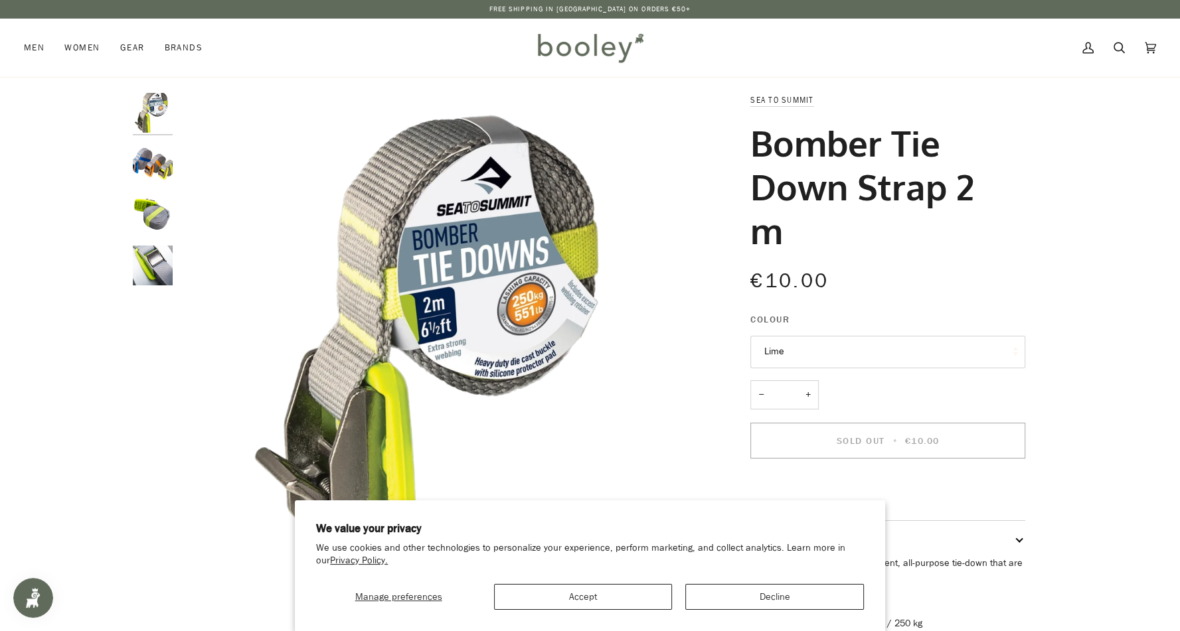
click at [588, 35] on img at bounding box center [590, 48] width 116 height 39
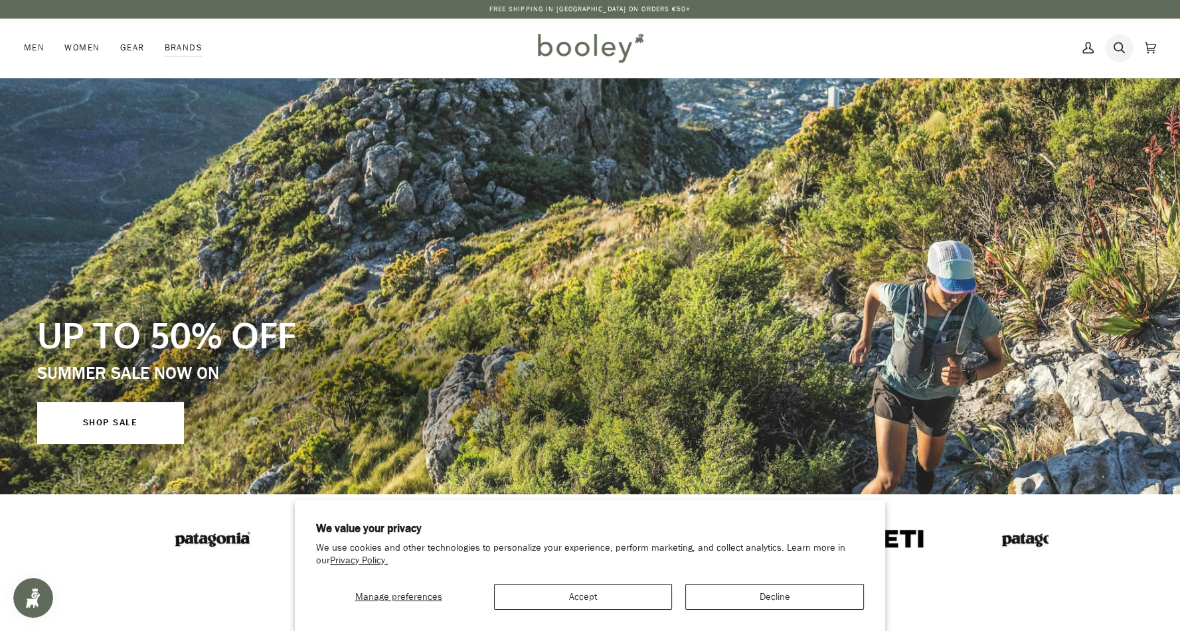
click at [1128, 46] on link "Search" at bounding box center [1118, 48] width 31 height 58
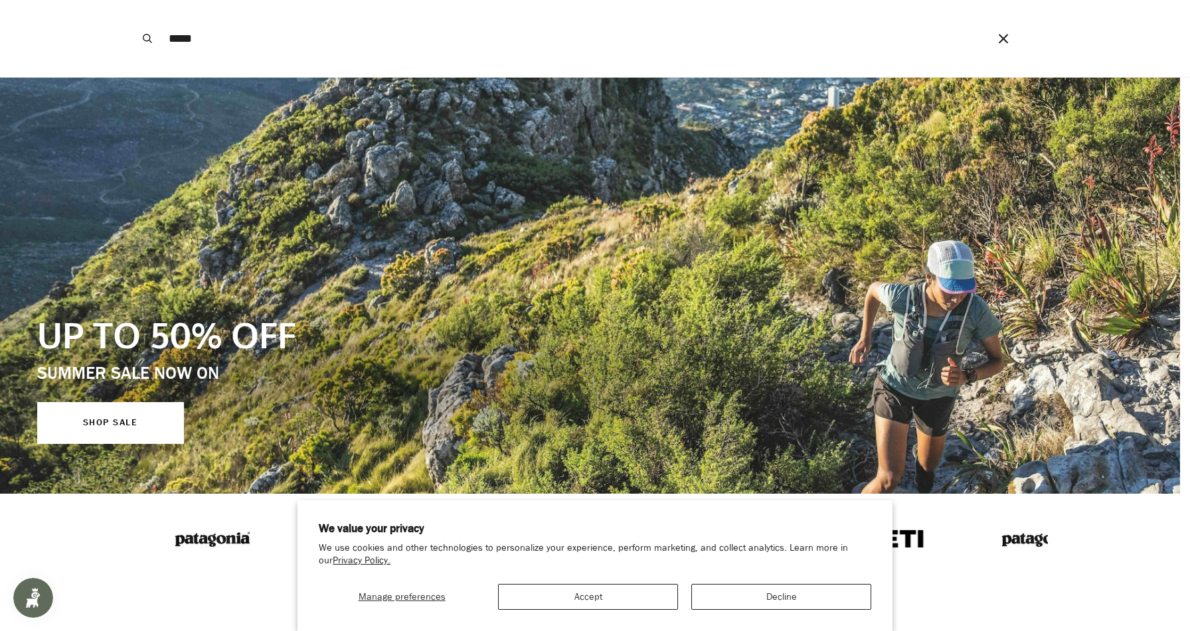
type input "*****"
click at [133, 0] on button "Search" at bounding box center [147, 38] width 29 height 77
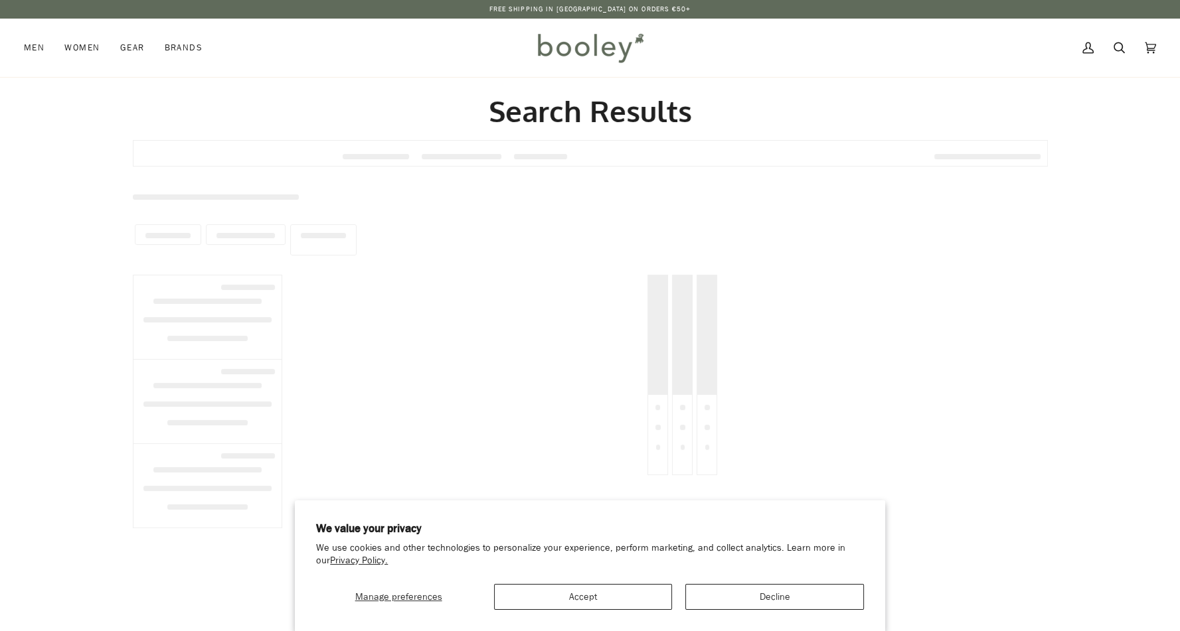
type input "*****"
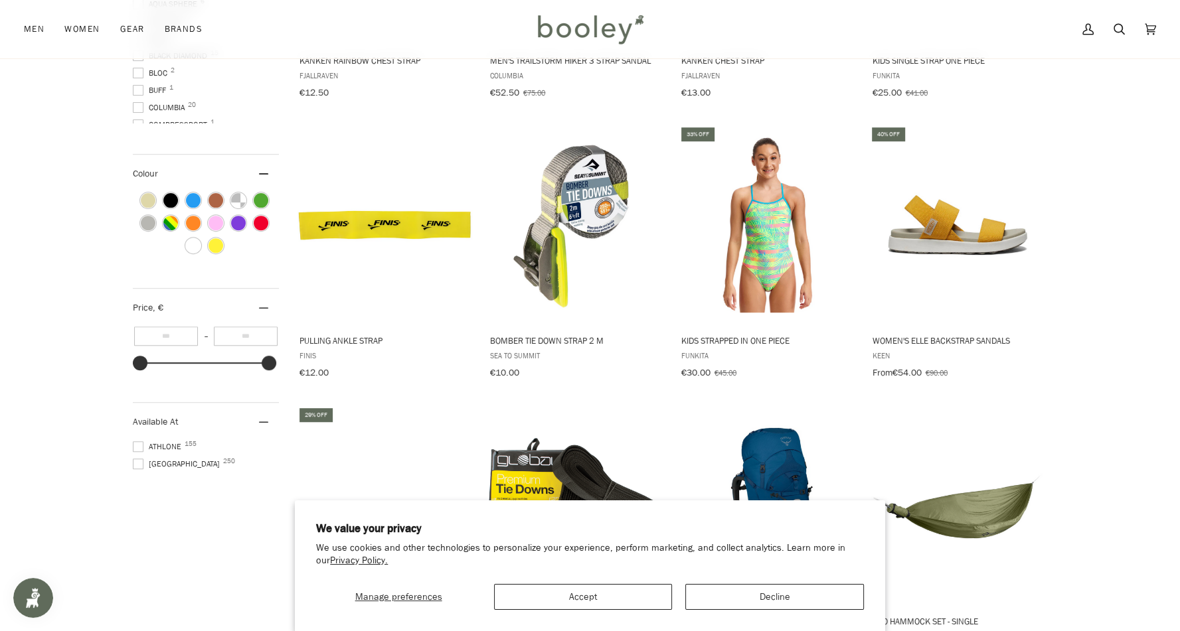
scroll to position [506, 0]
